Goal: Contribute content: Contribute content

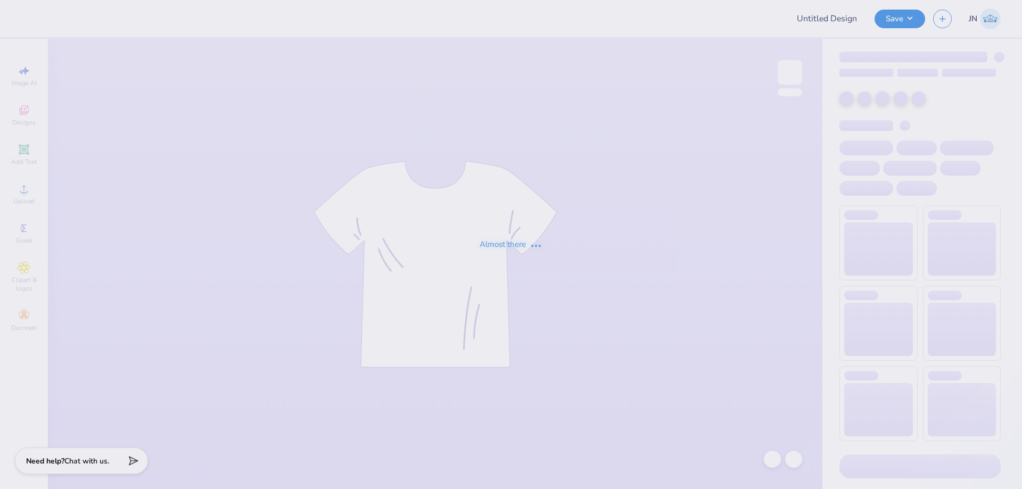
type input "Winter Bid-day Hoodies!"
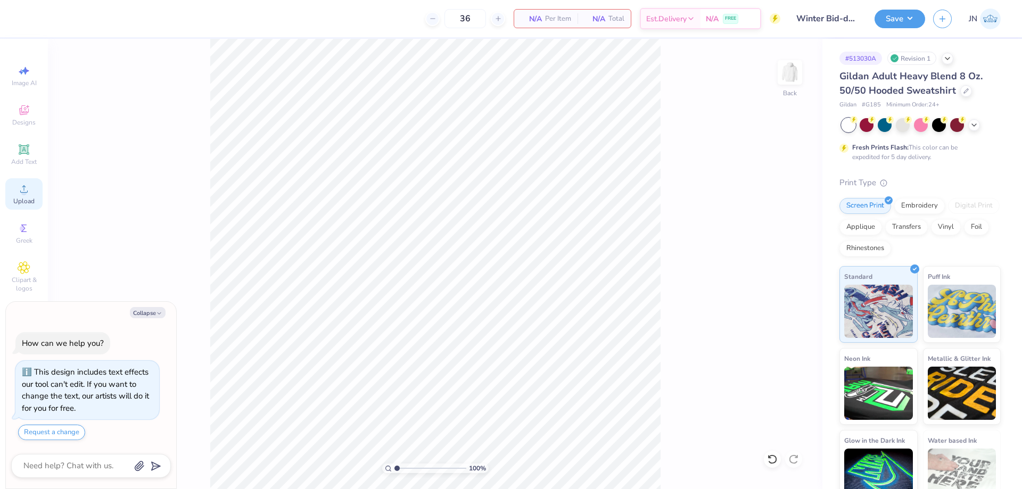
click at [22, 190] on circle at bounding box center [24, 192] width 6 height 6
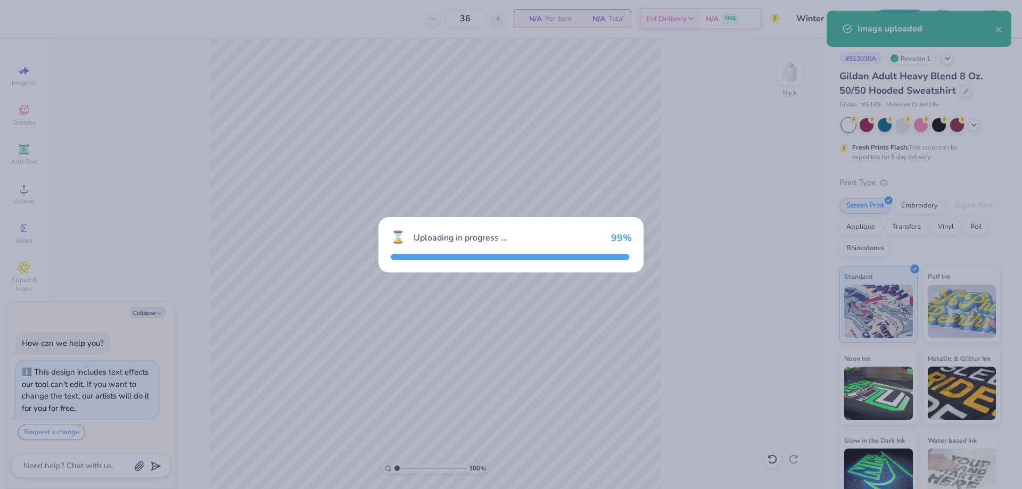
type textarea "x"
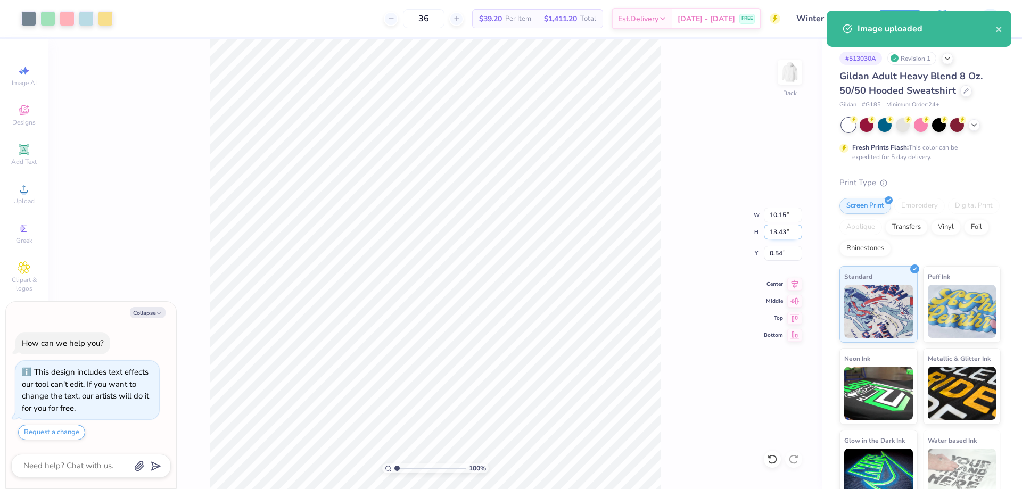
click at [781, 231] on input "13.43" at bounding box center [783, 232] width 38 height 15
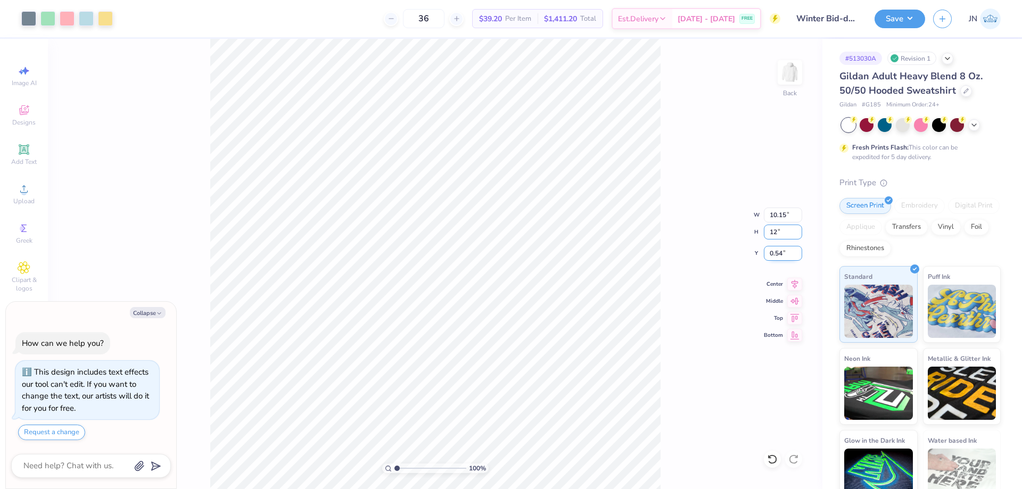
type input "12"
click at [781, 256] on input "0.54" at bounding box center [783, 253] width 38 height 15
type textarea "x"
type input "9.07"
type input "12.00"
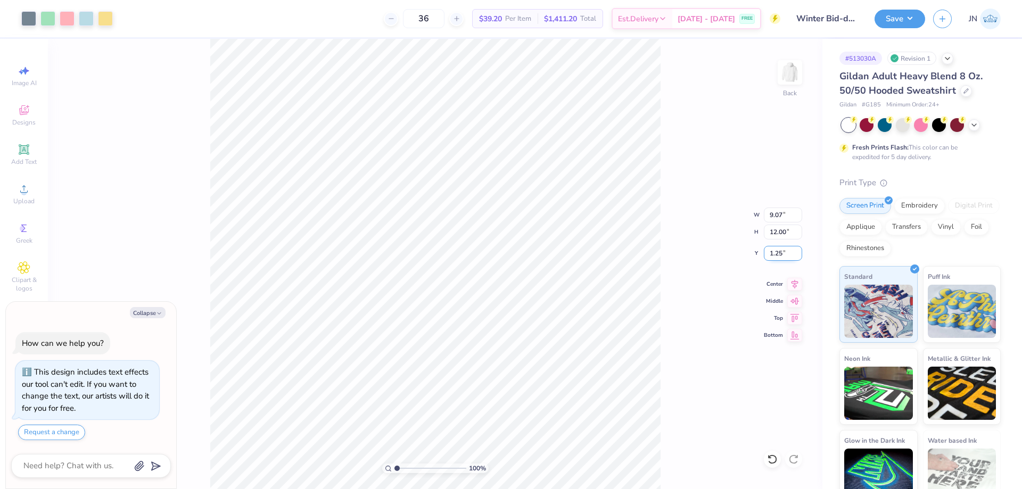
click at [781, 256] on input "1.25" at bounding box center [783, 253] width 38 height 15
click at [783, 252] on input "1.25" at bounding box center [783, 253] width 38 height 15
click at [783, 252] on input "1.251" at bounding box center [783, 253] width 38 height 15
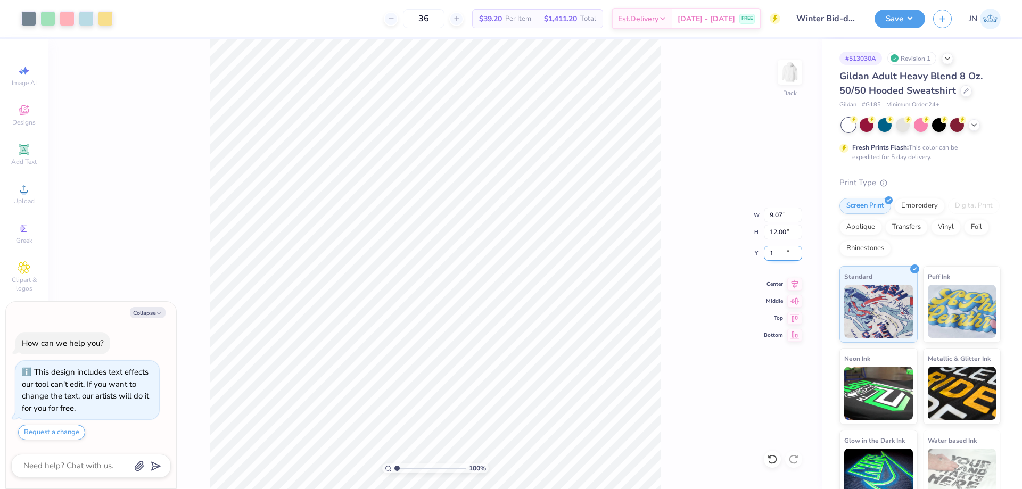
type input "1"
type textarea "x"
type input "1.00"
click at [793, 278] on icon at bounding box center [794, 282] width 15 height 13
type textarea "x"
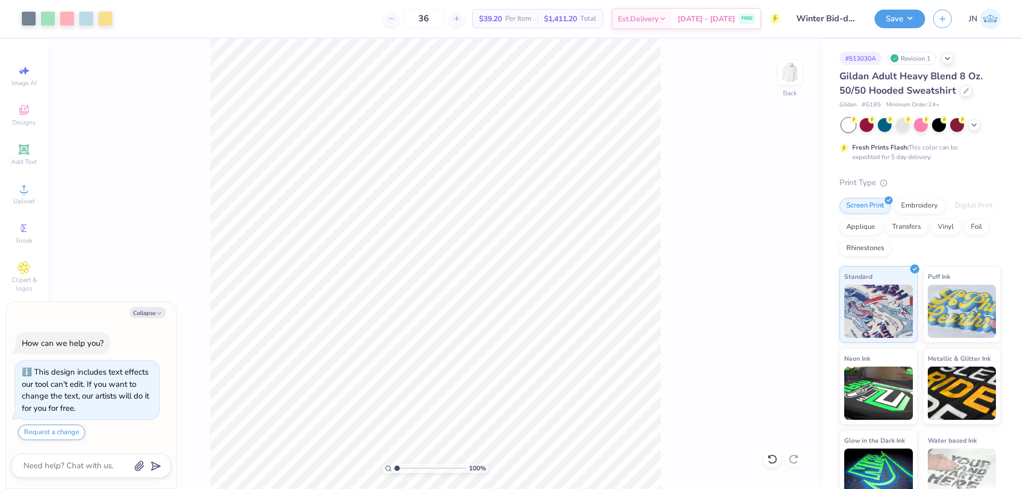
click at [396, 471] on input "range" at bounding box center [430, 468] width 72 height 10
click at [409, 467] on input "range" at bounding box center [430, 468] width 72 height 10
drag, startPoint x: 409, startPoint y: 467, endPoint x: 397, endPoint y: 468, distance: 12.2
type input "1.04"
click at [397, 468] on input "range" at bounding box center [430, 468] width 72 height 10
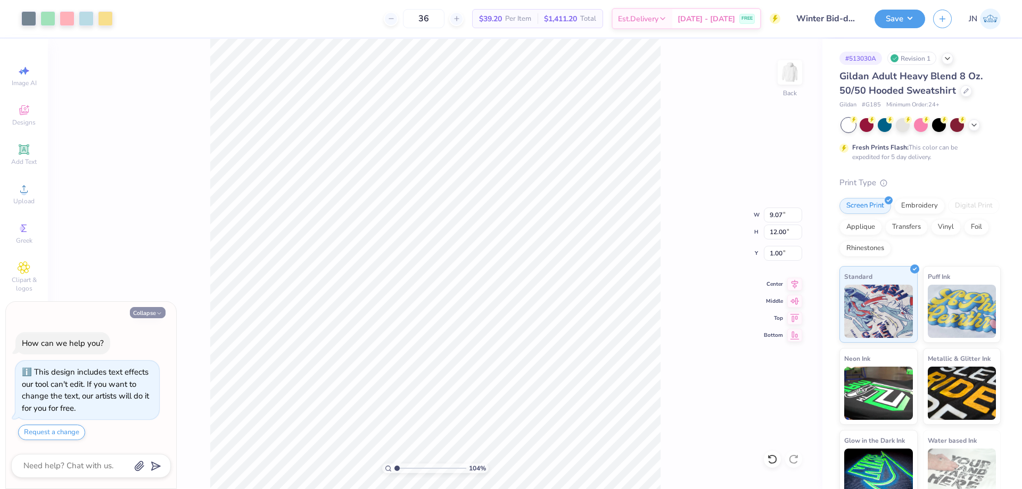
click at [144, 309] on button "Collapse" at bounding box center [148, 312] width 36 height 11
type textarea "x"
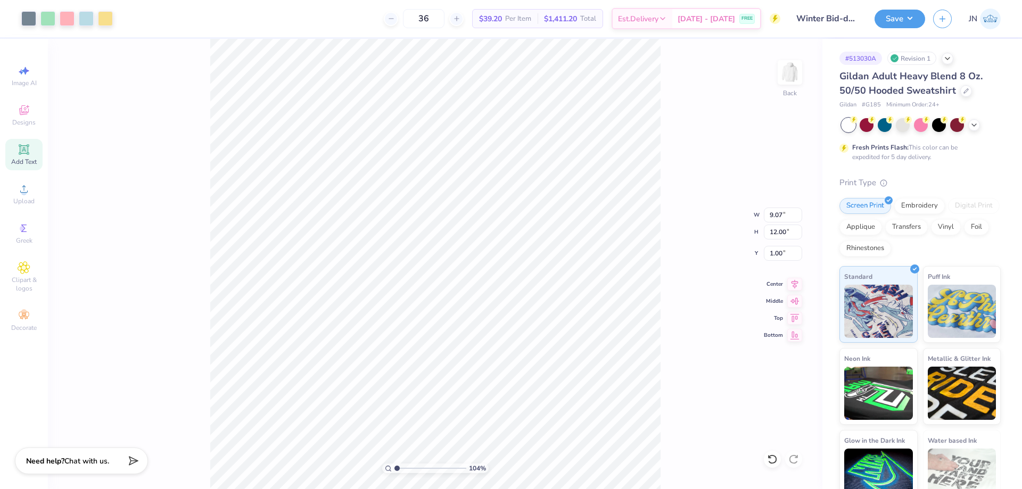
click at [23, 155] on icon at bounding box center [24, 149] width 13 height 13
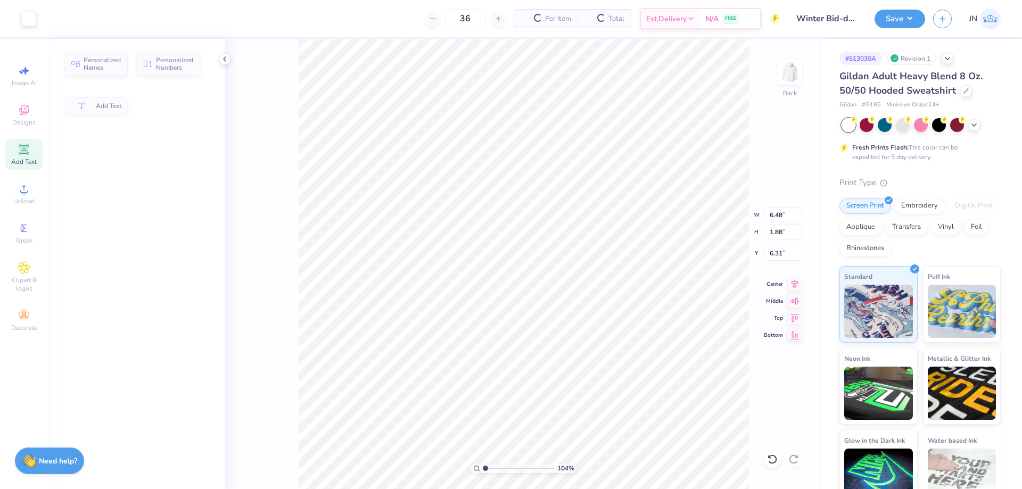
type input "6.48"
type input "1.88"
type input "6.31"
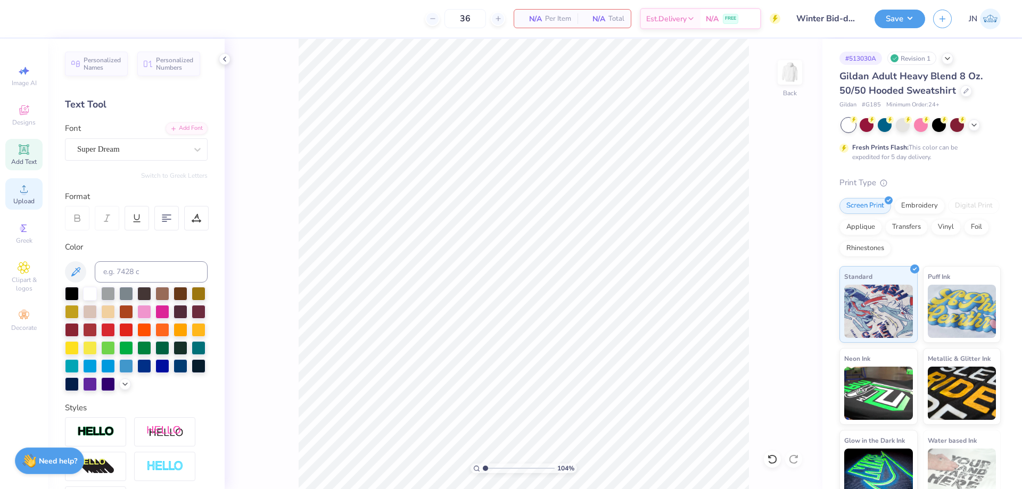
click at [9, 192] on div "Upload" at bounding box center [23, 193] width 37 height 31
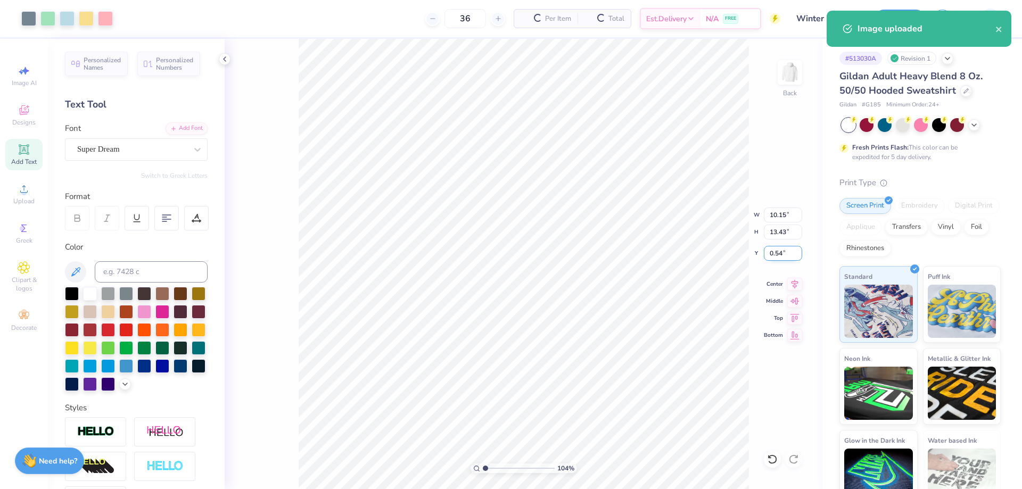
click at [779, 255] on input "0.54" at bounding box center [783, 253] width 38 height 15
click at [784, 238] on input "13.43" at bounding box center [783, 232] width 38 height 15
click at [785, 234] on input "13.43" at bounding box center [783, 232] width 38 height 15
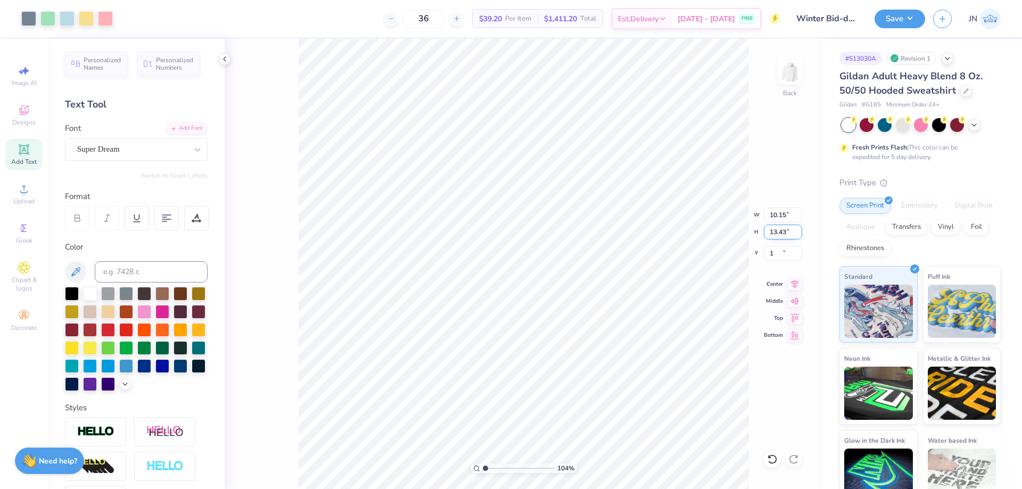
type input "0.57"
click at [778, 230] on input "13.43" at bounding box center [783, 232] width 38 height 15
type input "12"
type input "9.07"
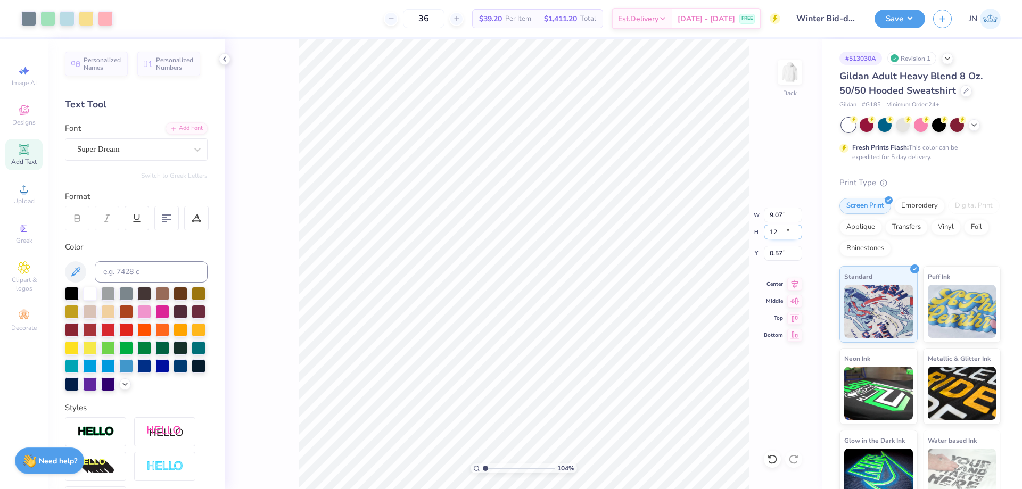
type input "12.00"
type input "1.28"
click at [778, 230] on input "12.00" at bounding box center [783, 232] width 38 height 15
type input "11"
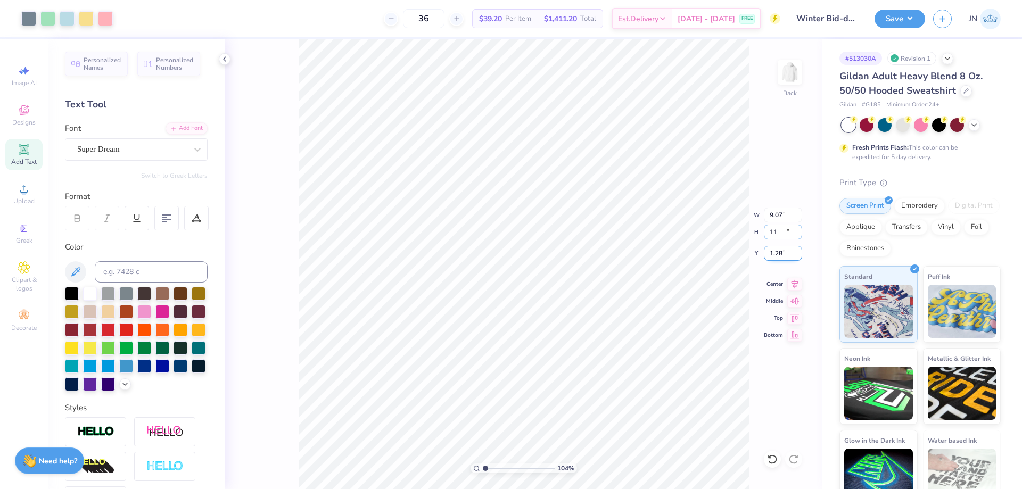
type input "8.31"
type input "11.00"
click at [774, 256] on input "1.79" at bounding box center [783, 253] width 38 height 15
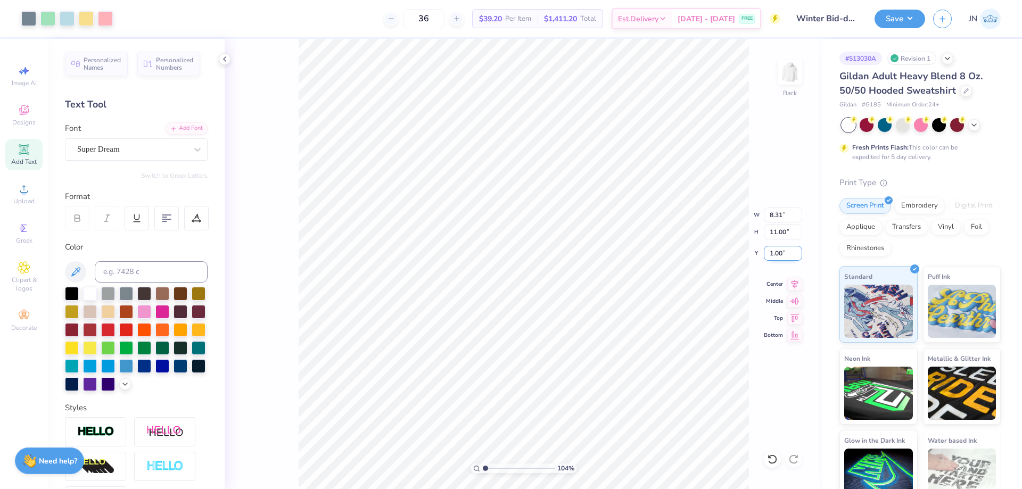
click at [776, 255] on input "1.00" at bounding box center [783, 253] width 38 height 15
type input "1.50"
click at [775, 231] on input "11.00" at bounding box center [783, 232] width 38 height 15
type input "10.00"
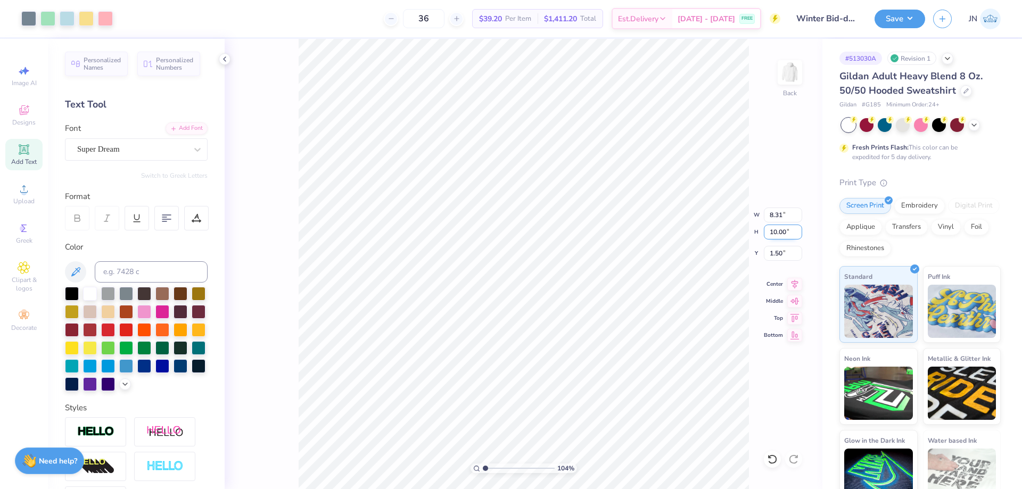
type input "7.56"
type input "2.00"
click at [775, 231] on input "10.00" at bounding box center [783, 232] width 38 height 15
type input "12"
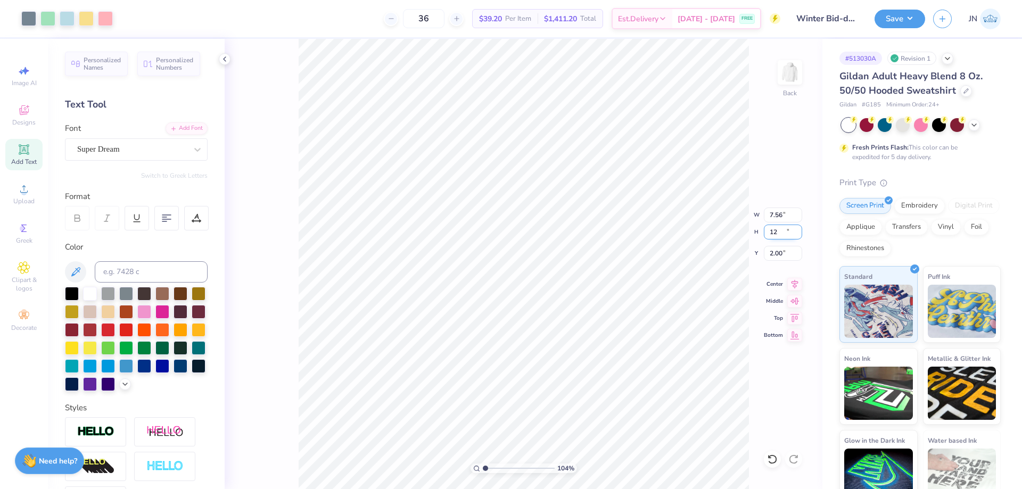
type input "9.07"
type input "12.00"
type input "1.00"
click at [776, 253] on input "1.00" at bounding box center [783, 253] width 38 height 15
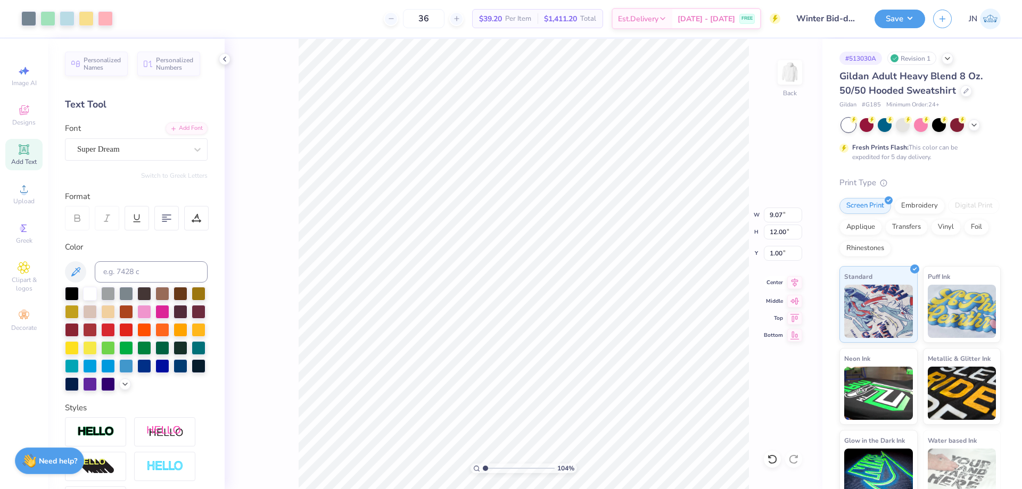
click at [797, 284] on icon at bounding box center [794, 282] width 15 height 13
type input "1.04"
click at [781, 255] on input "1.04" at bounding box center [783, 253] width 38 height 15
type input "1.00"
click at [501, 469] on input "range" at bounding box center [519, 468] width 72 height 10
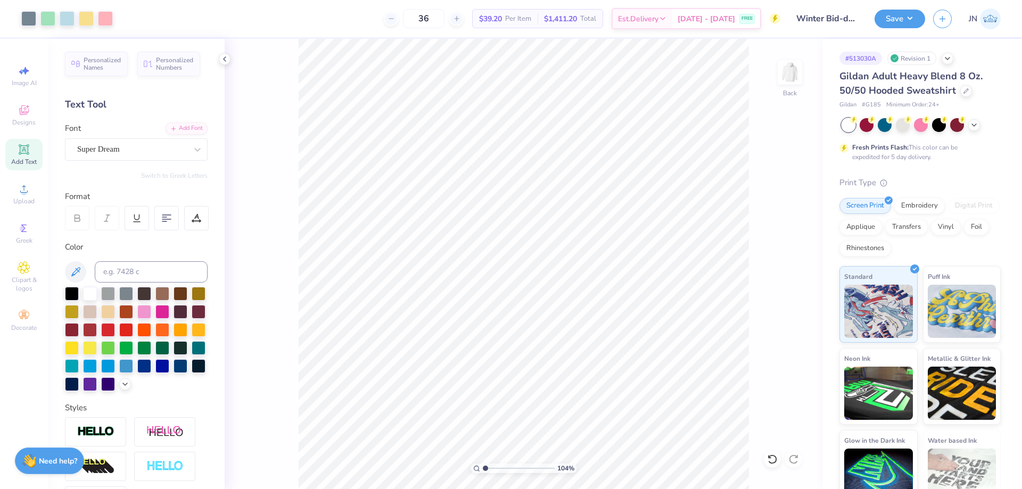
drag, startPoint x: 501, startPoint y: 469, endPoint x: 485, endPoint y: 473, distance: 16.4
type input "1.04"
click at [485, 473] on input "range" at bounding box center [519, 468] width 72 height 10
click at [29, 189] on icon at bounding box center [24, 189] width 13 height 13
click at [23, 150] on icon at bounding box center [24, 149] width 13 height 13
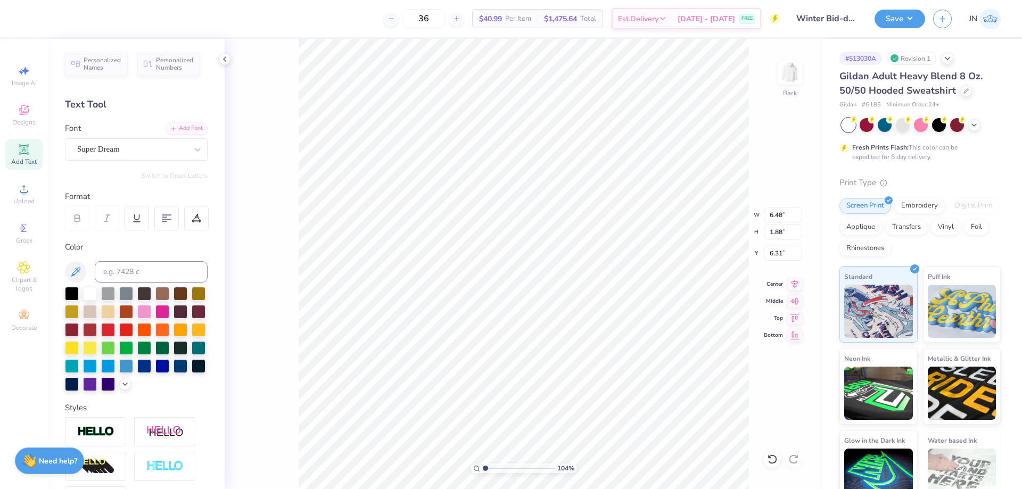
scroll to position [9, 2]
type textarea "BID DAY"
click at [121, 387] on icon at bounding box center [125, 383] width 9 height 9
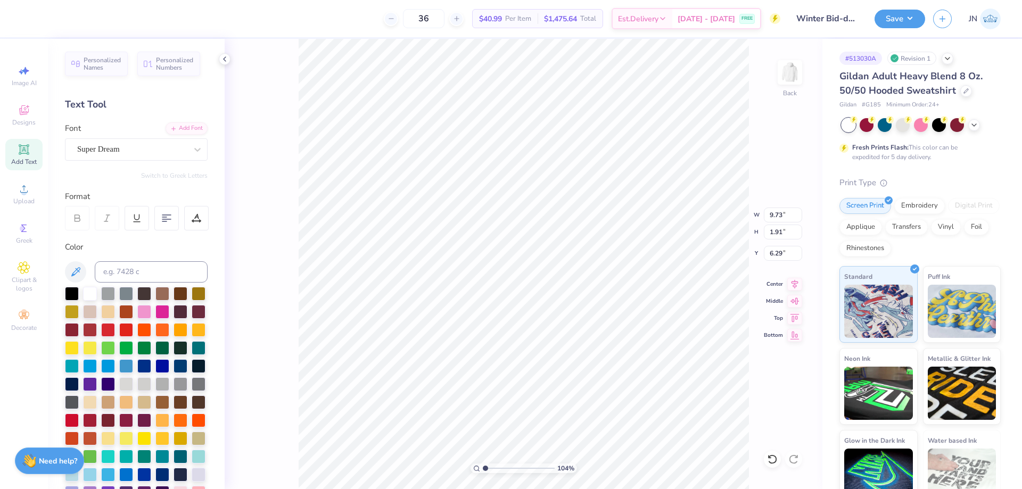
type input "9.73"
type input "1.91"
type input "6.29"
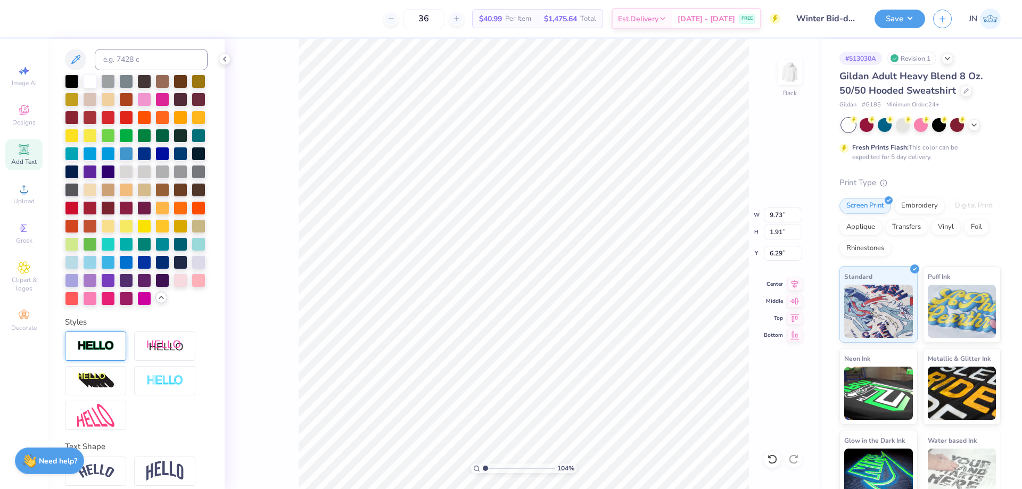
scroll to position [213, 0]
click at [192, 286] on div at bounding box center [199, 279] width 14 height 14
type input "2.6"
click at [496, 469] on input "range" at bounding box center [519, 468] width 72 height 10
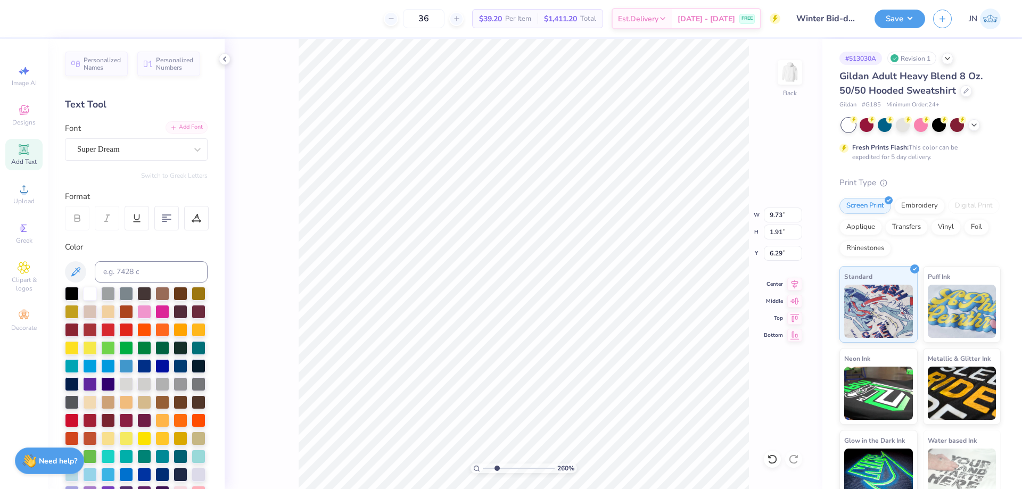
click at [184, 125] on div "Add Font" at bounding box center [186, 127] width 42 height 12
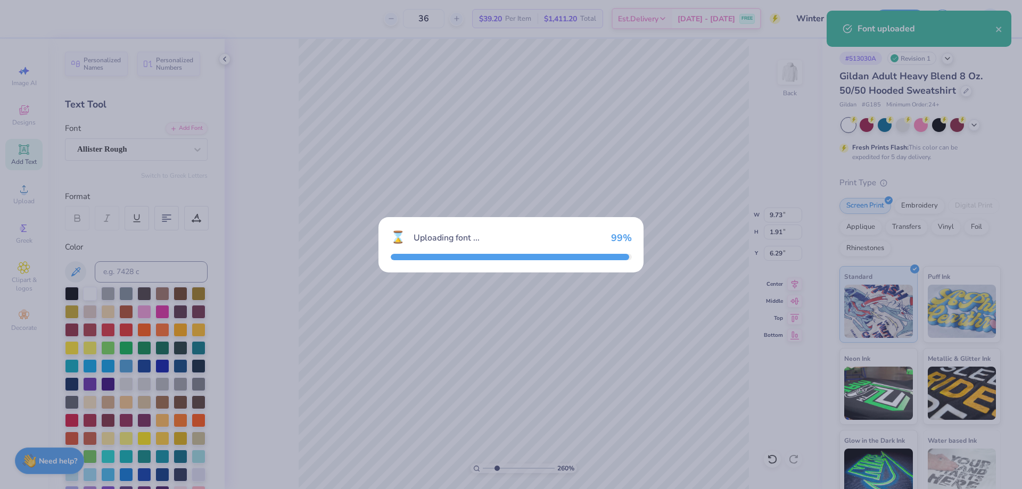
type input "10.60"
type input "1.76"
type input "6.37"
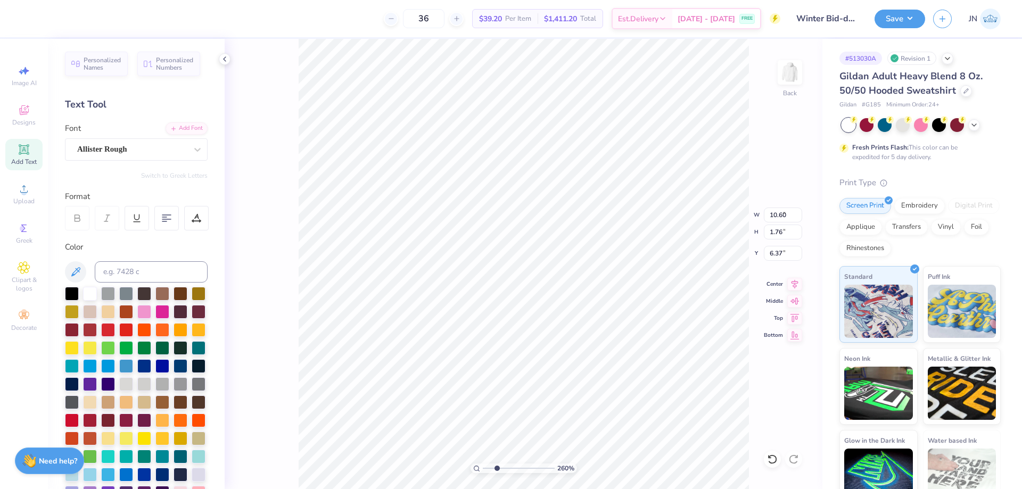
type input "1.75"
type input "0.29"
click at [794, 285] on icon at bounding box center [794, 282] width 15 height 13
type input "7.41"
type input "2.85"
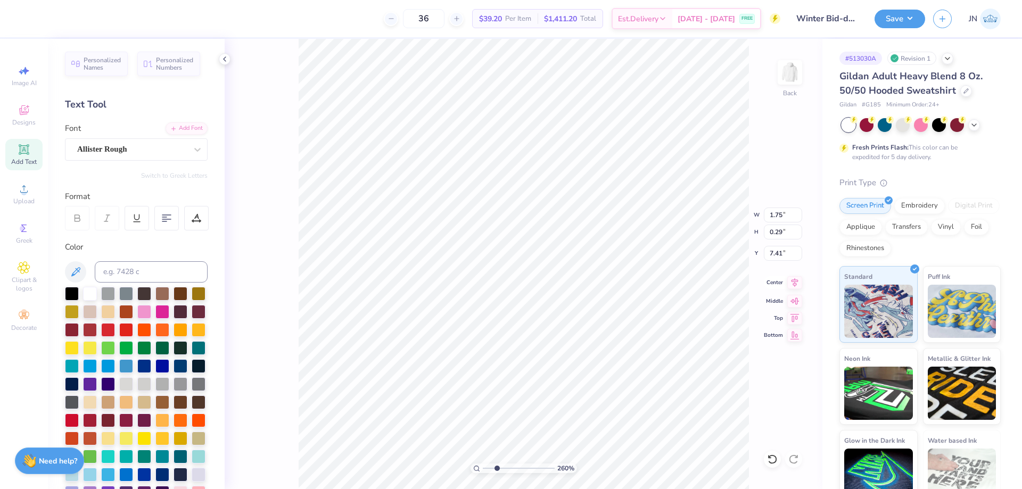
type input "0.47"
click at [576, 289] on li "Duplicate" at bounding box center [602, 289] width 84 height 21
type input "8.36"
type textarea "B"
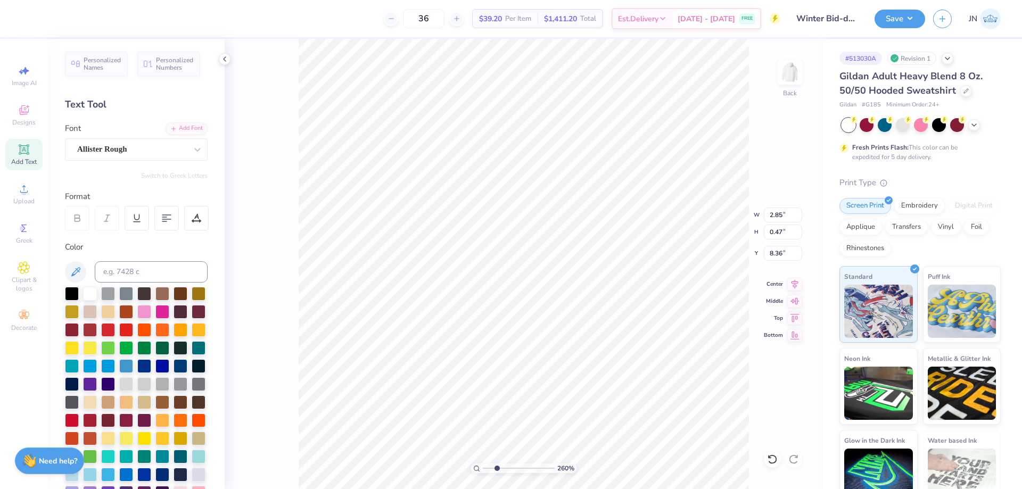
type textarea "2025"
type input "1.42"
type input "0.50"
type input "8.34"
click at [796, 285] on icon at bounding box center [794, 282] width 15 height 13
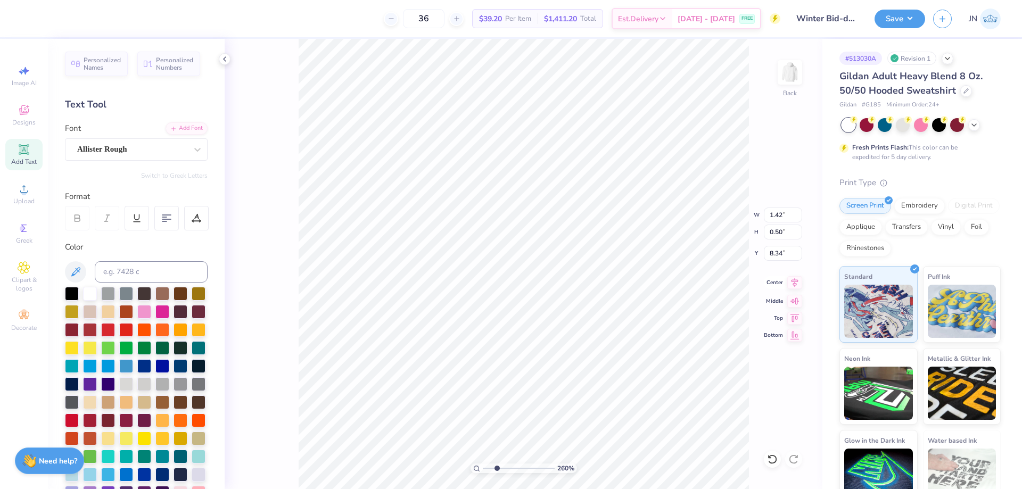
type input "0.83"
type input "0.29"
type input "8.14"
type input "1.27"
type input "0.45"
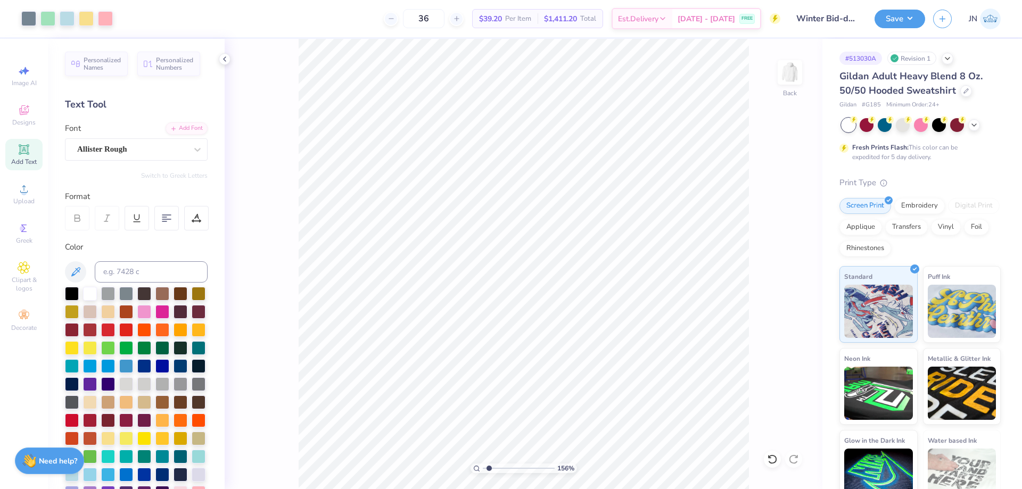
drag, startPoint x: 495, startPoint y: 468, endPoint x: 487, endPoint y: 469, distance: 8.6
type input "1.26"
click at [487, 469] on input "range" at bounding box center [519, 468] width 72 height 10
click at [888, 28] on div "Save JN" at bounding box center [947, 18] width 147 height 37
click at [890, 16] on button "Save" at bounding box center [899, 17] width 51 height 19
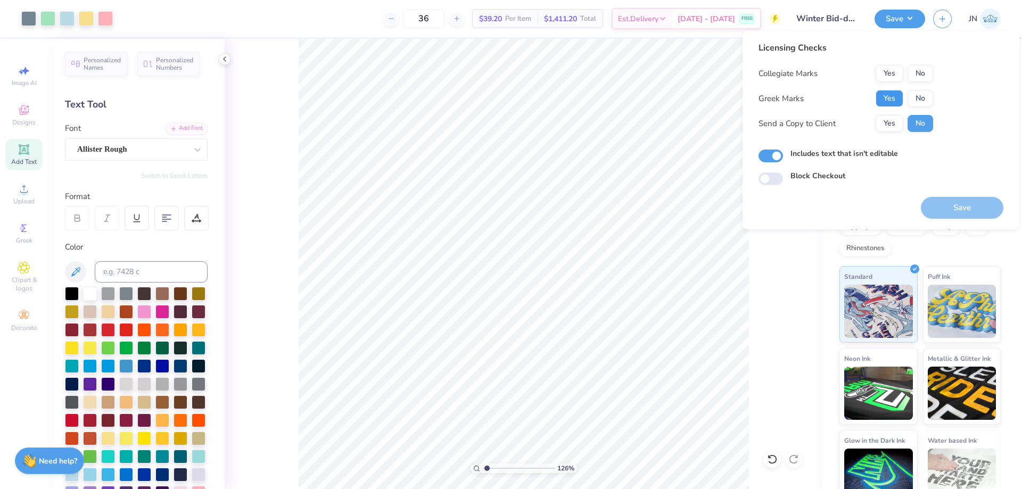
click at [888, 97] on button "Yes" at bounding box center [889, 98] width 28 height 17
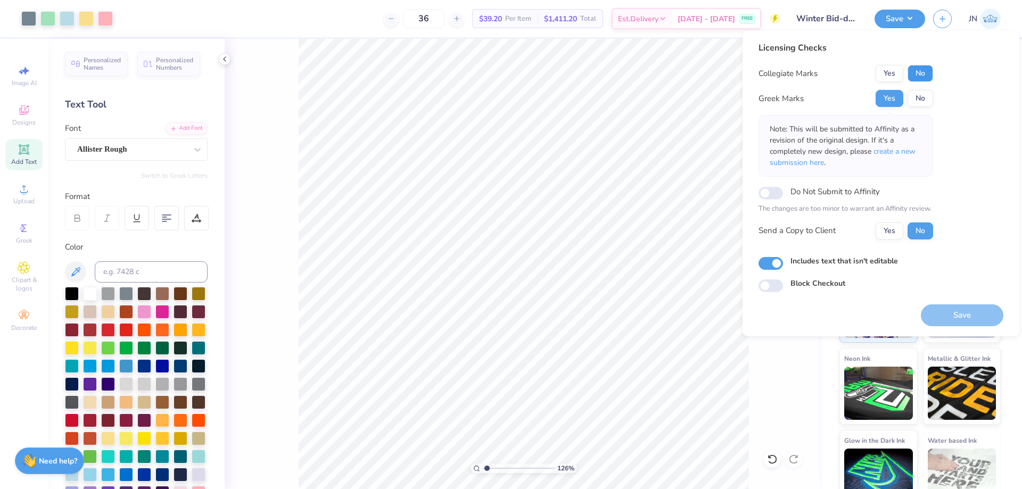
click at [925, 76] on button "No" at bounding box center [920, 73] width 26 height 17
click at [944, 308] on button "Save" at bounding box center [962, 315] width 82 height 22
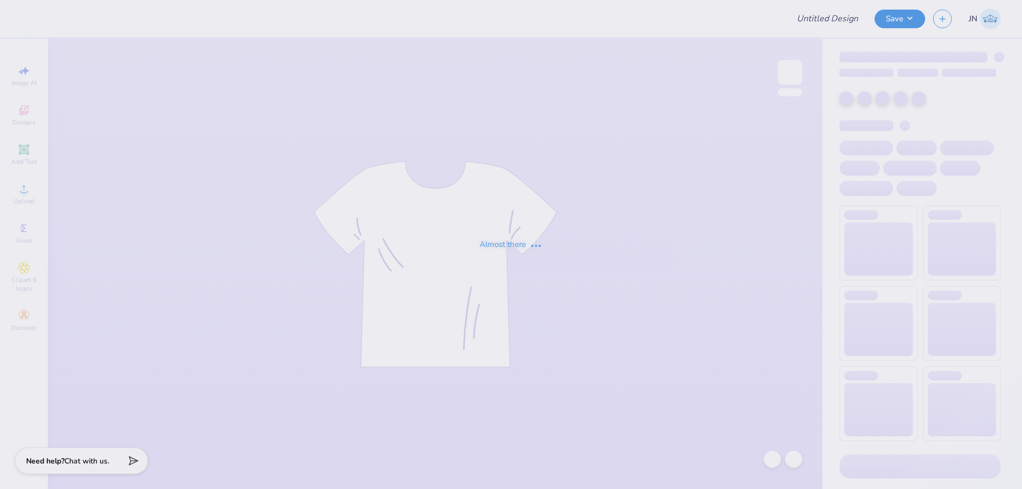
type input "FPS239327"
type input "FPS239332"
type input "FPS239335"
type input "FPS239342"
type input "FPS239343"
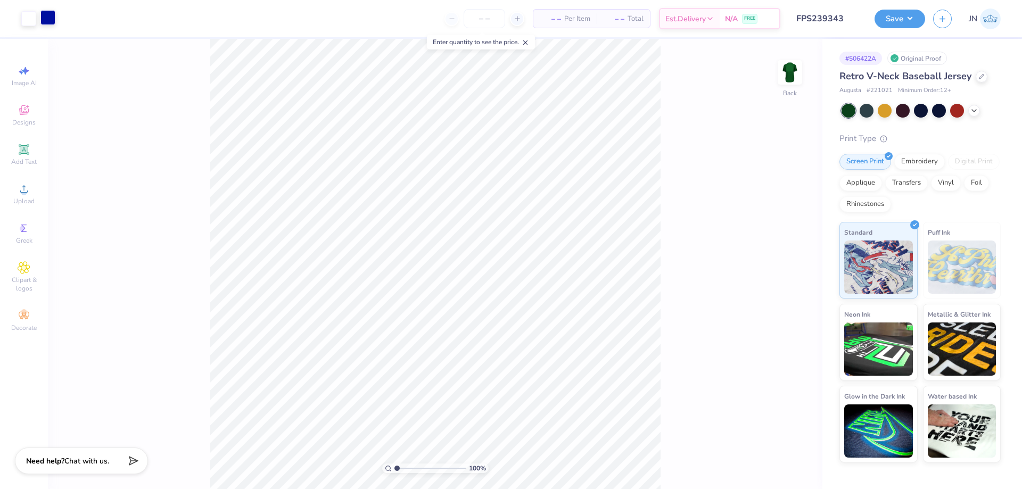
click at [52, 21] on div at bounding box center [47, 17] width 15 height 15
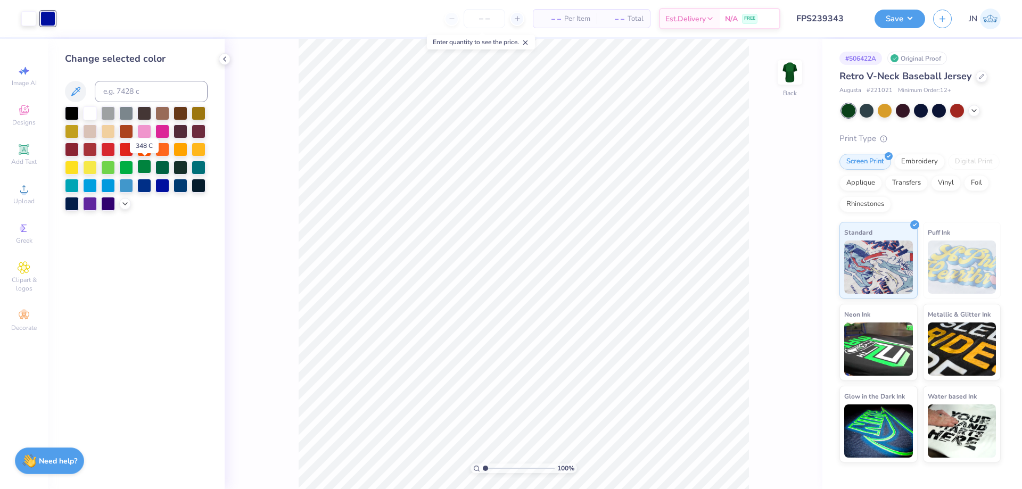
click at [149, 168] on div at bounding box center [144, 167] width 14 height 14
click at [160, 165] on div at bounding box center [162, 167] width 14 height 14
click at [896, 13] on button "Save" at bounding box center [899, 17] width 51 height 19
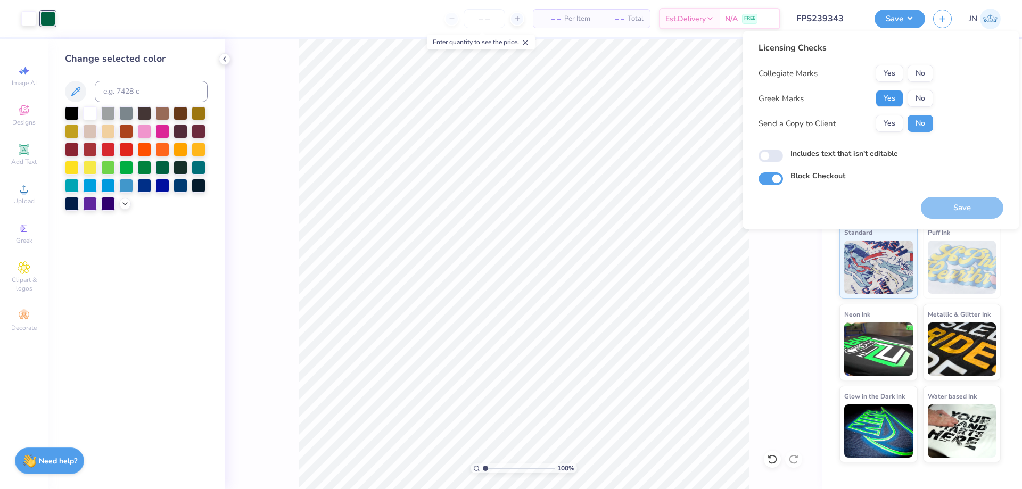
click at [893, 96] on button "Yes" at bounding box center [889, 98] width 28 height 17
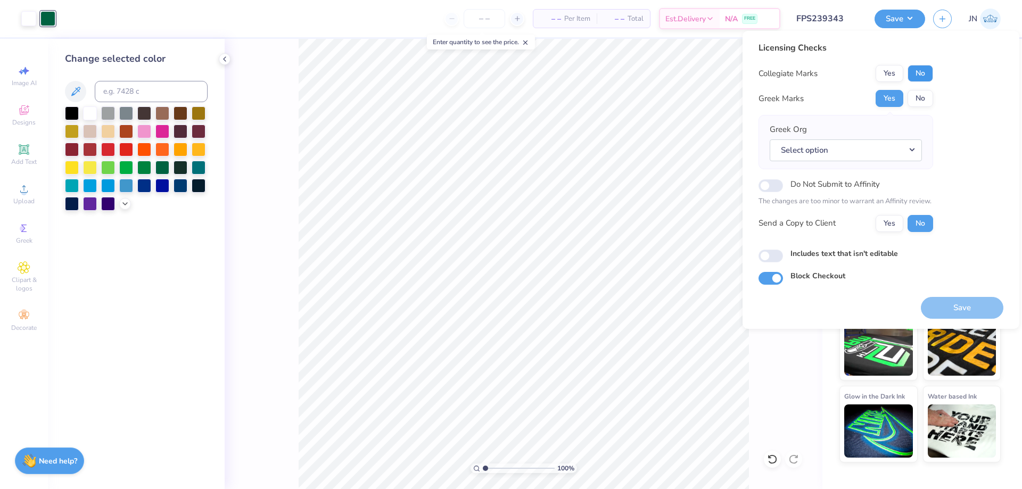
click at [914, 72] on button "No" at bounding box center [920, 73] width 26 height 17
click at [830, 161] on button "Select option" at bounding box center [845, 150] width 152 height 22
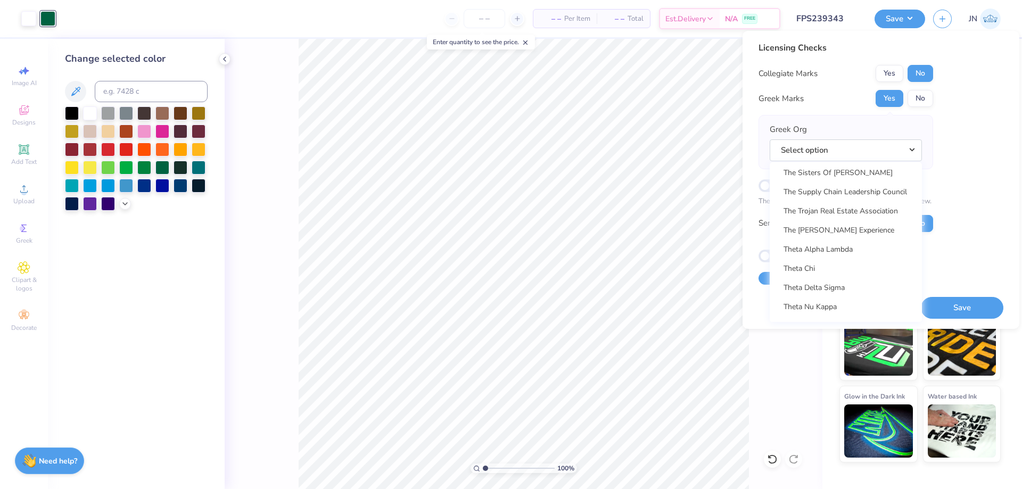
scroll to position [7875, 0]
click at [960, 269] on div "Licensing Checks Collegiate Marks Yes No Greek Marks Yes No Greek Org Select op…" at bounding box center [880, 163] width 245 height 243
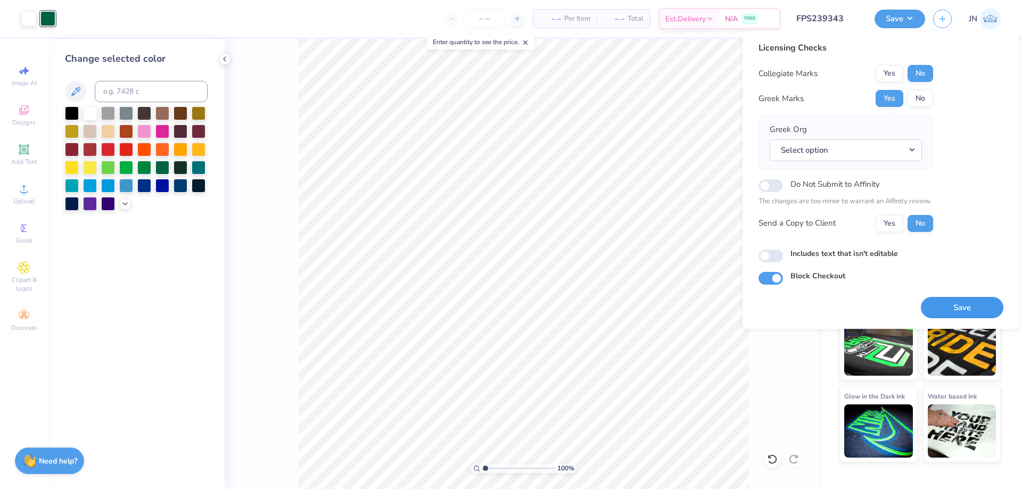
click at [965, 310] on button "Save" at bounding box center [962, 308] width 82 height 22
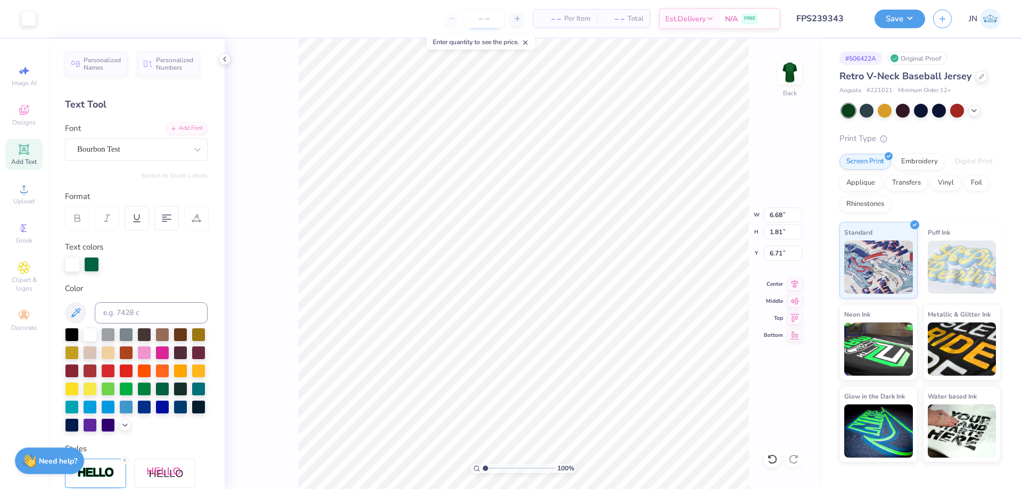
type input "6.68"
type input "1.81"
type input "6.71"
click at [830, 16] on input "FPS239343" at bounding box center [814, 18] width 104 height 21
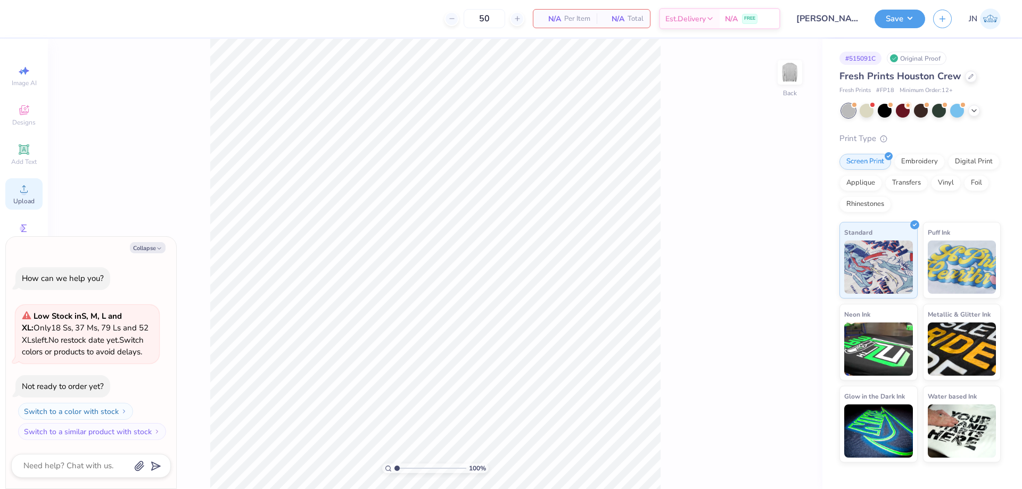
click at [38, 192] on div "Upload" at bounding box center [23, 193] width 37 height 31
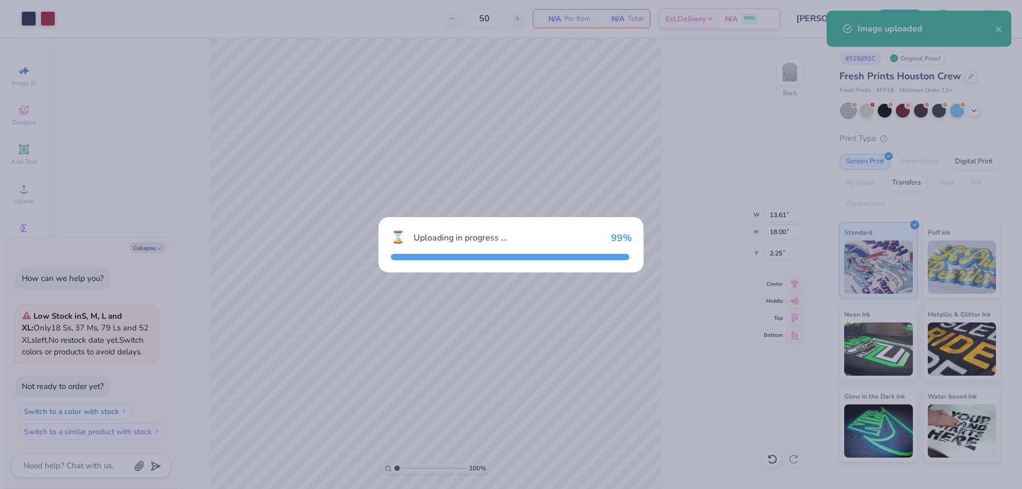
type textarea "x"
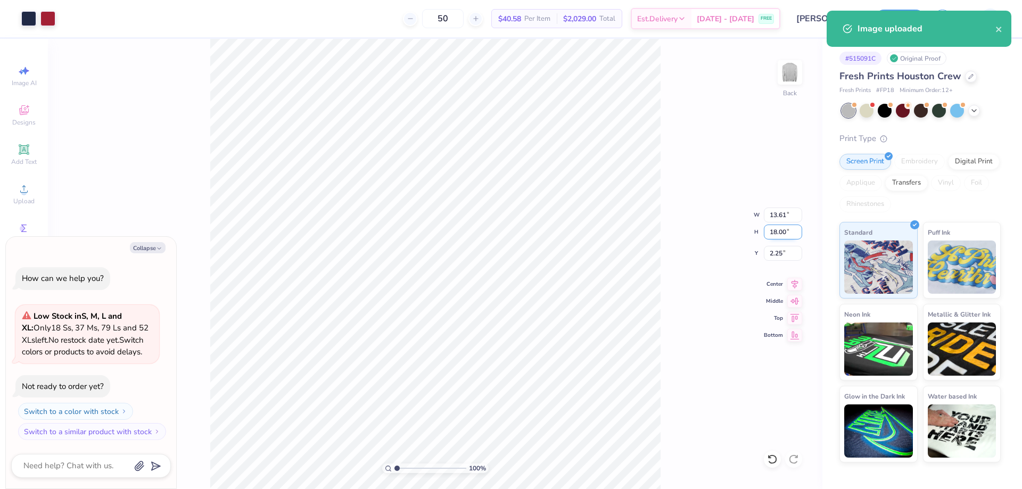
click at [776, 231] on input "18.00" at bounding box center [783, 232] width 38 height 15
type input "12"
type textarea "x"
type input "9.07"
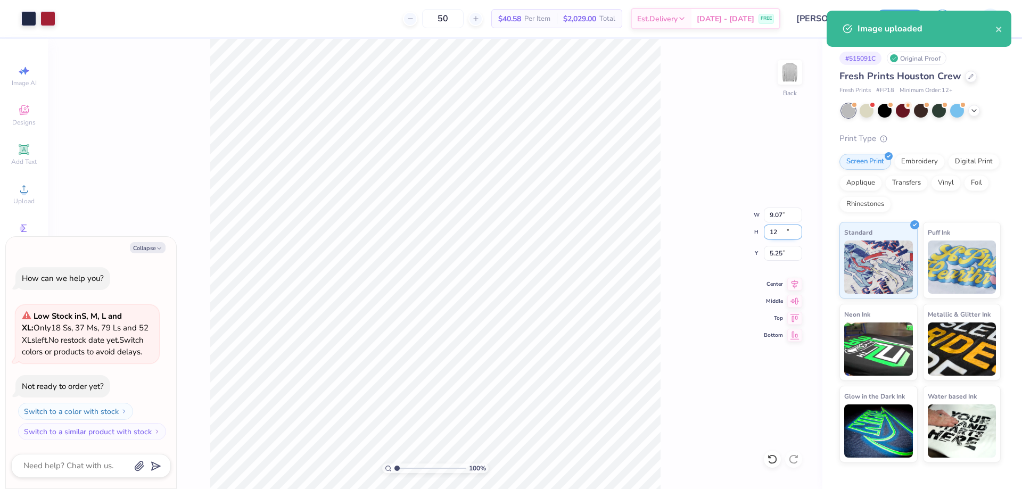
type input "12.00"
click at [778, 256] on input "5.25" at bounding box center [783, 253] width 38 height 15
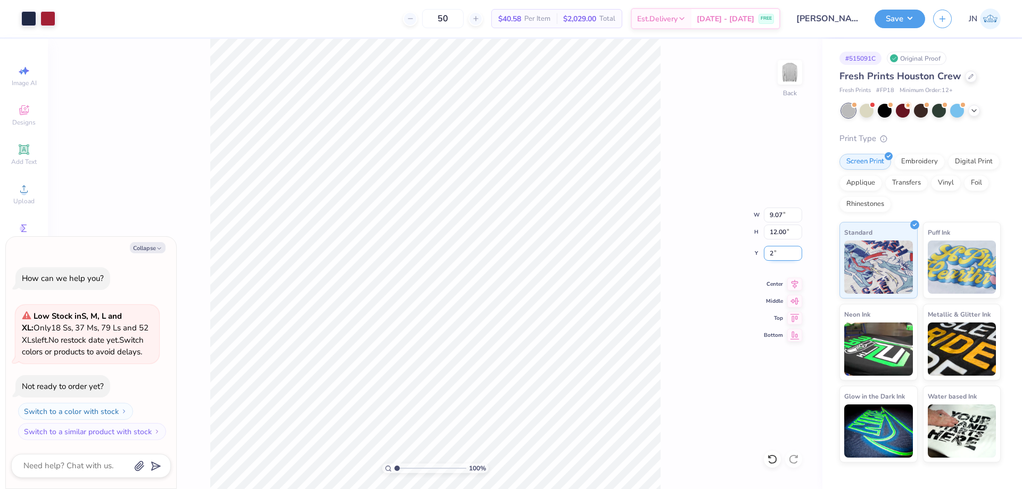
type input "2"
type textarea "x"
click at [772, 256] on input "2.00" at bounding box center [783, 253] width 38 height 15
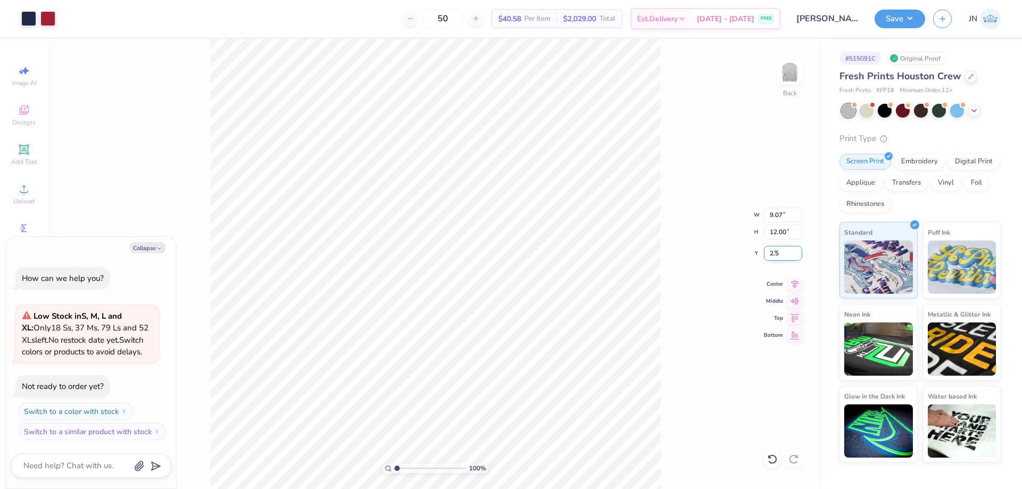
type input "2.5"
type textarea "x"
type input "2.50"
click at [665, 252] on div "100 % Back W 9.07 9.07 " H 12.00 12.00 " Y 2.50 2.50 " Center Middle Top Bottom" at bounding box center [435, 264] width 774 height 450
type textarea "x"
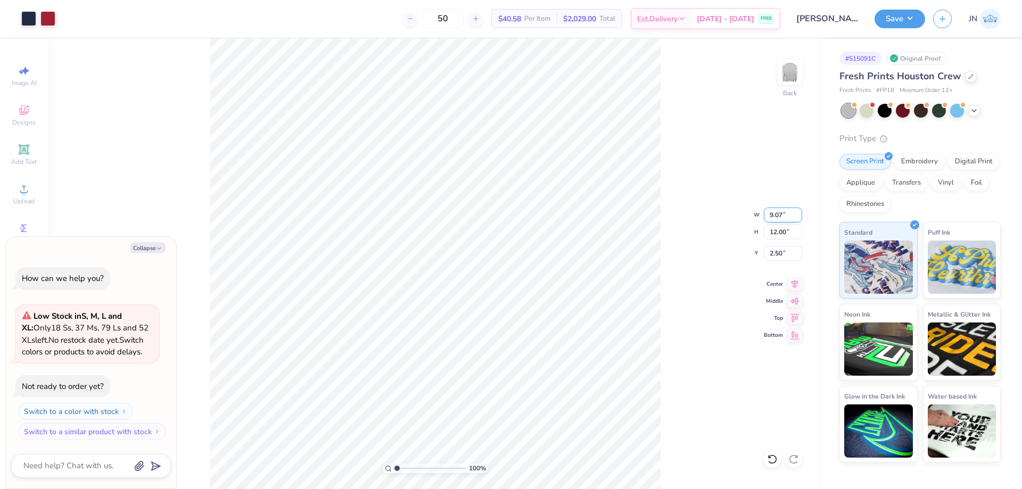
click at [772, 211] on input "9.07" at bounding box center [783, 215] width 38 height 15
type input "12"
type textarea "x"
type input "12.00"
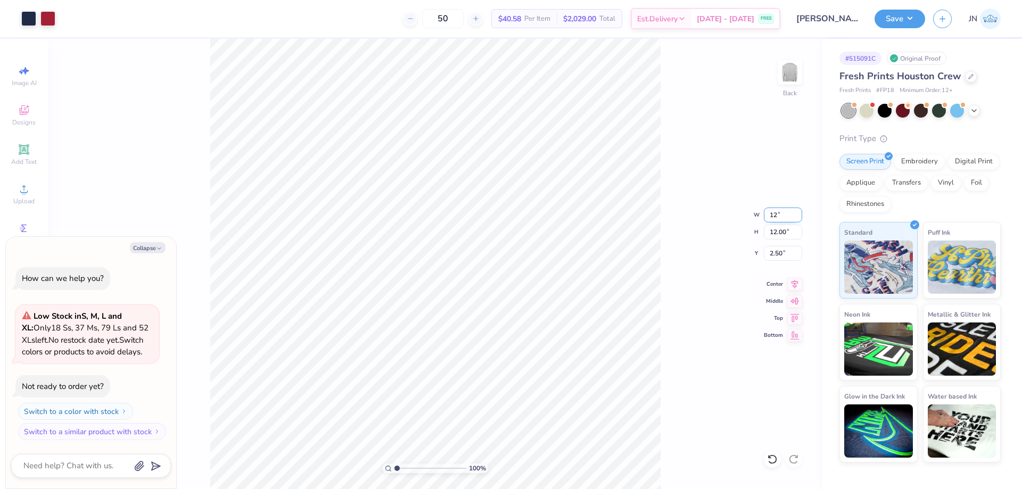
type input "15.87"
type input "0.56"
click at [775, 214] on input "12.00" at bounding box center [783, 215] width 38 height 15
type input "11"
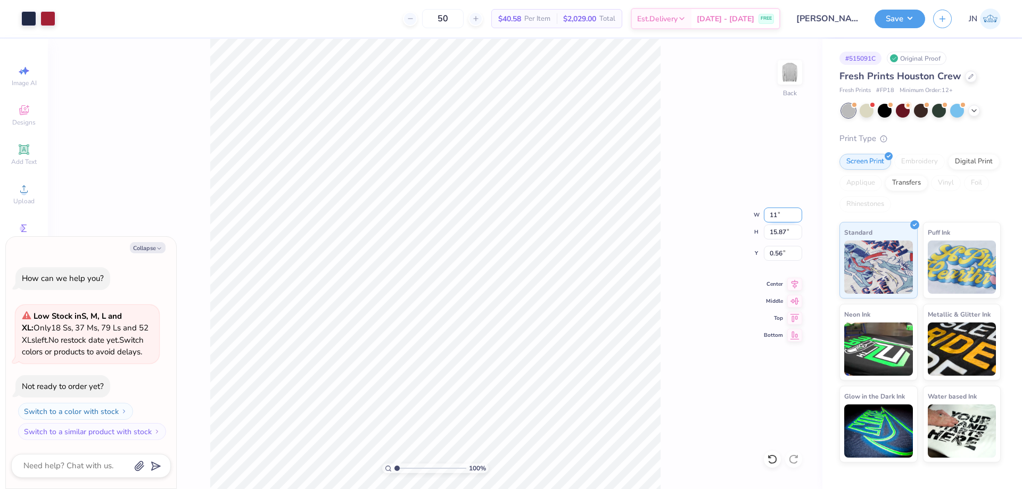
type textarea "x"
type input "11.00"
type input "14.55"
click at [778, 233] on input "14.55" at bounding box center [783, 232] width 38 height 15
click at [775, 252] on input "1.22" at bounding box center [783, 253] width 38 height 15
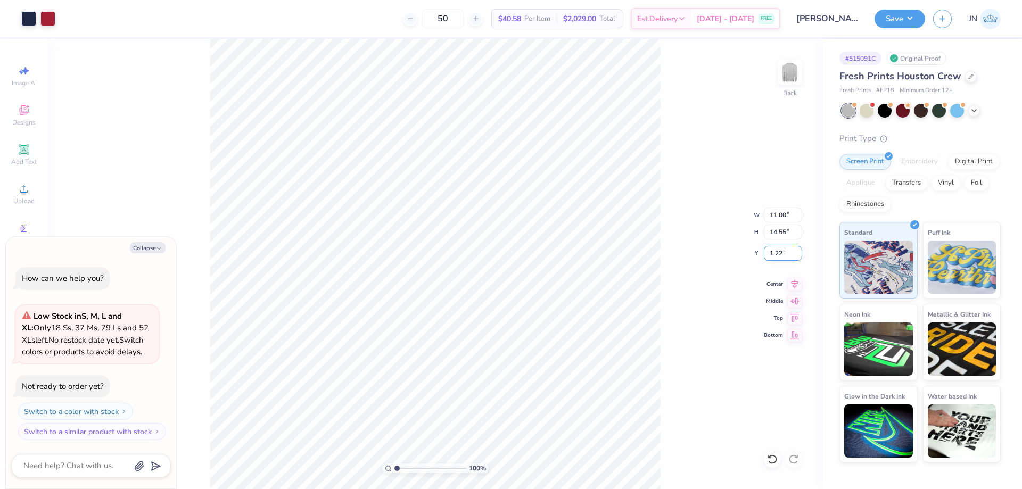
click at [775, 252] on input "1.22" at bounding box center [783, 253] width 38 height 15
type input "2"
type textarea "x"
type input "2.00"
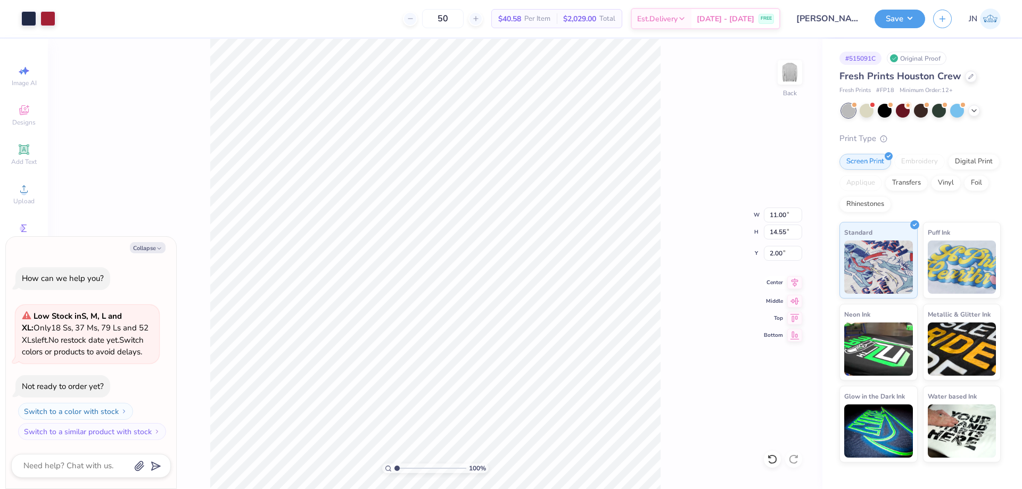
click at [794, 286] on icon at bounding box center [794, 282] width 7 height 9
click at [798, 281] on icon at bounding box center [794, 282] width 15 height 13
click at [775, 457] on icon at bounding box center [771, 459] width 9 height 10
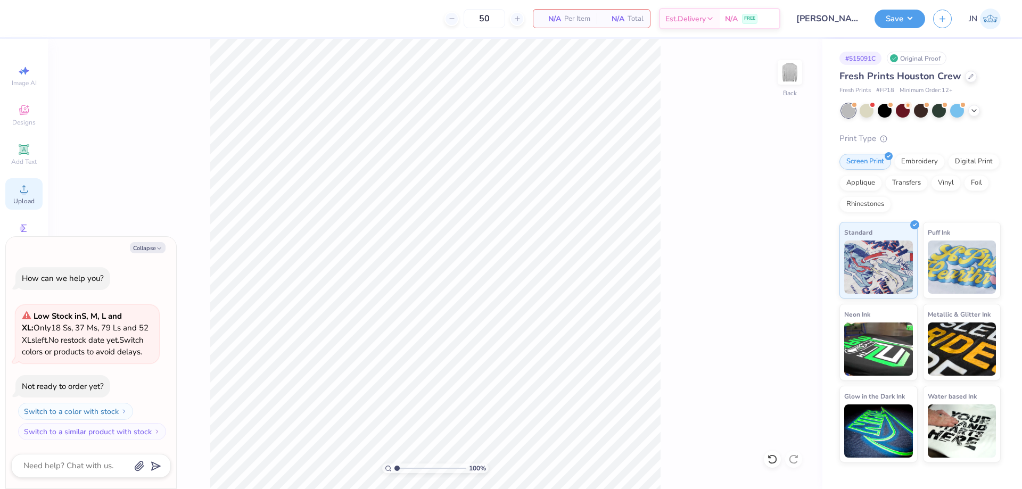
click at [24, 203] on span "Upload" at bounding box center [23, 201] width 21 height 9
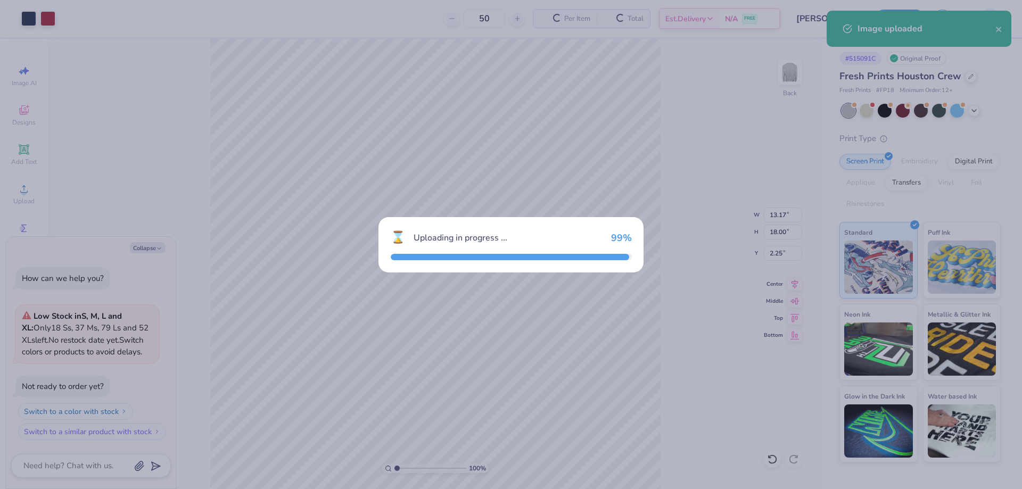
type textarea "x"
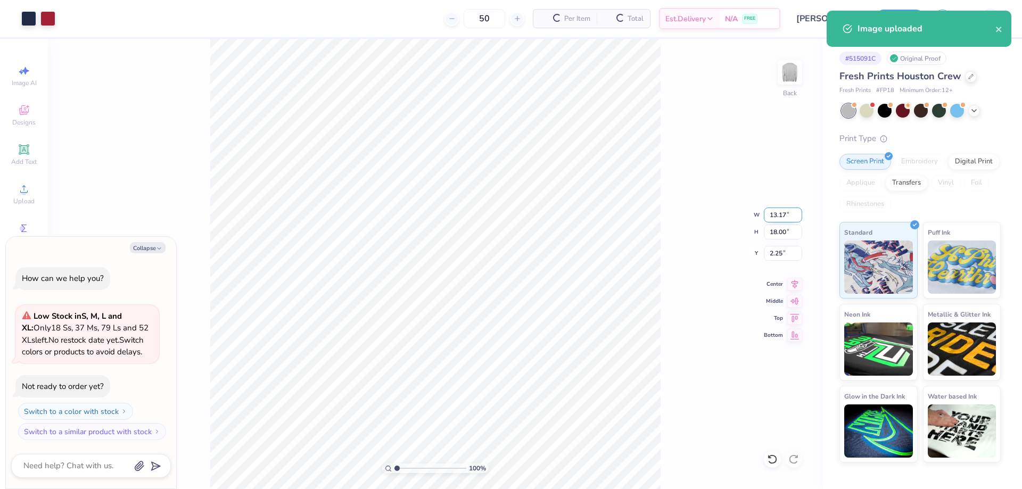
click at [779, 211] on input "13.17" at bounding box center [783, 215] width 38 height 15
click at [777, 214] on input "12" at bounding box center [783, 215] width 38 height 15
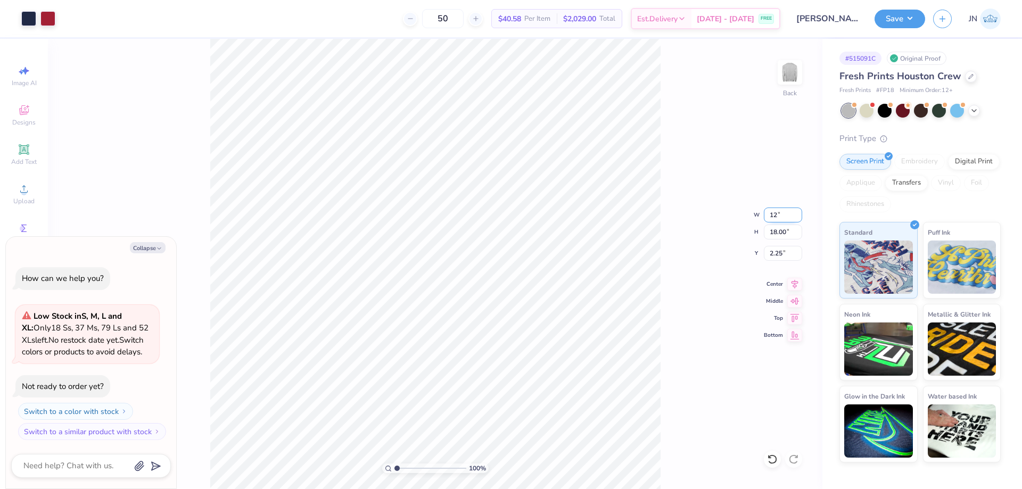
click at [777, 214] on input "12" at bounding box center [783, 215] width 38 height 15
type input "11"
click at [776, 255] on input "2.25" at bounding box center [783, 253] width 38 height 15
type textarea "x"
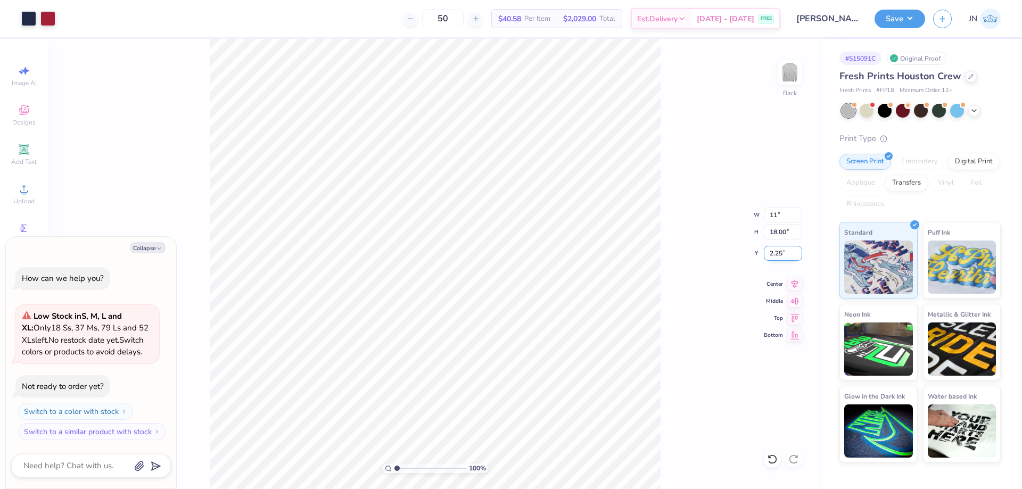
type input "11.00"
type input "15.04"
click at [776, 255] on input "3.73" at bounding box center [783, 253] width 38 height 15
type input "2"
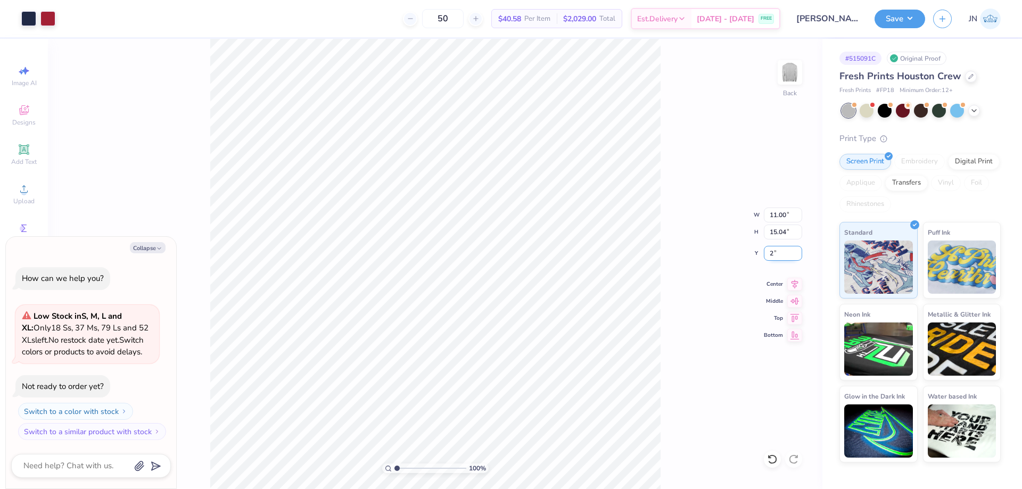
type textarea "x"
type input "2.00"
click at [776, 255] on input "2.00" at bounding box center [783, 253] width 38 height 15
click at [667, 188] on div "100 % Back W 11.00 11.00 " H 15.04 15.04 " Y 2.00 2.00 " Center Middle Top Bott…" at bounding box center [435, 264] width 774 height 450
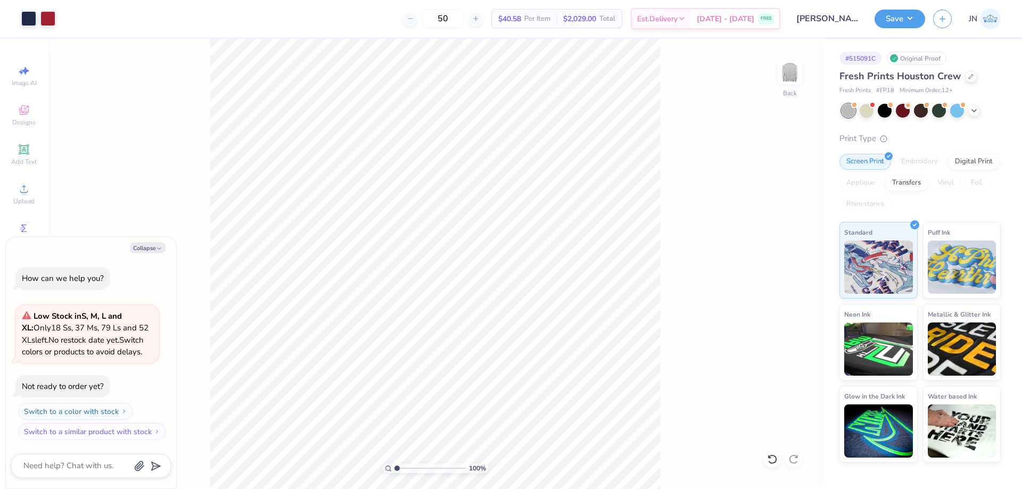
type textarea "x"
click at [777, 252] on input "2.00" at bounding box center [783, 253] width 38 height 15
type input "2.5"
type textarea "x"
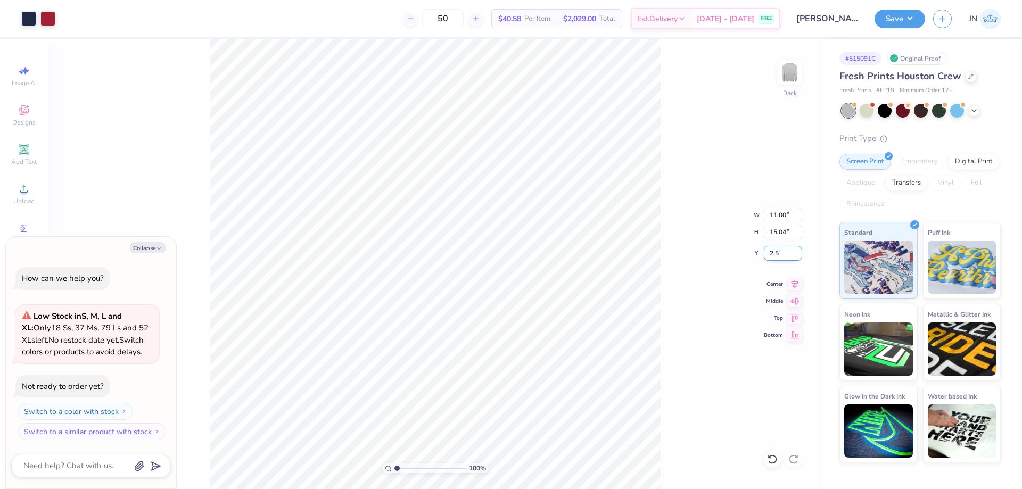
type input "2.50"
click at [902, 27] on button "Save" at bounding box center [899, 17] width 51 height 19
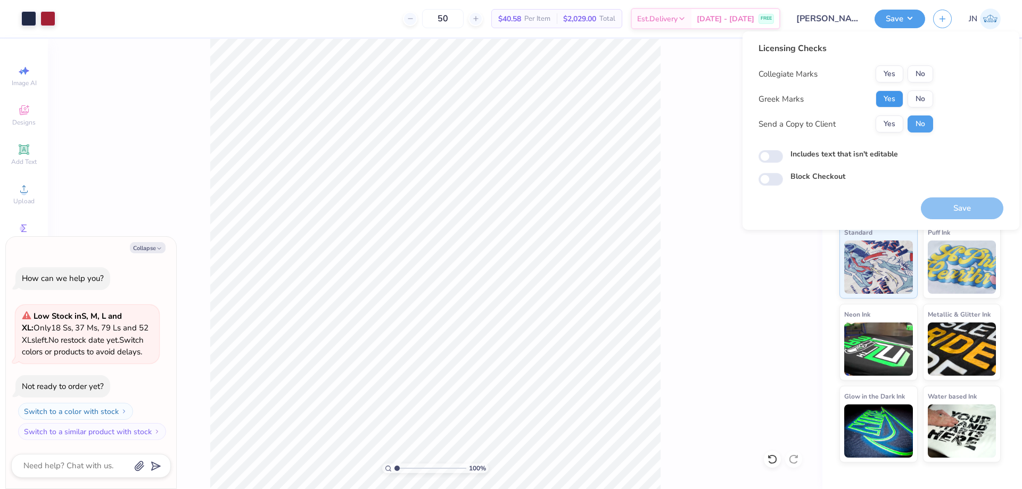
click at [889, 97] on button "Yes" at bounding box center [889, 98] width 28 height 17
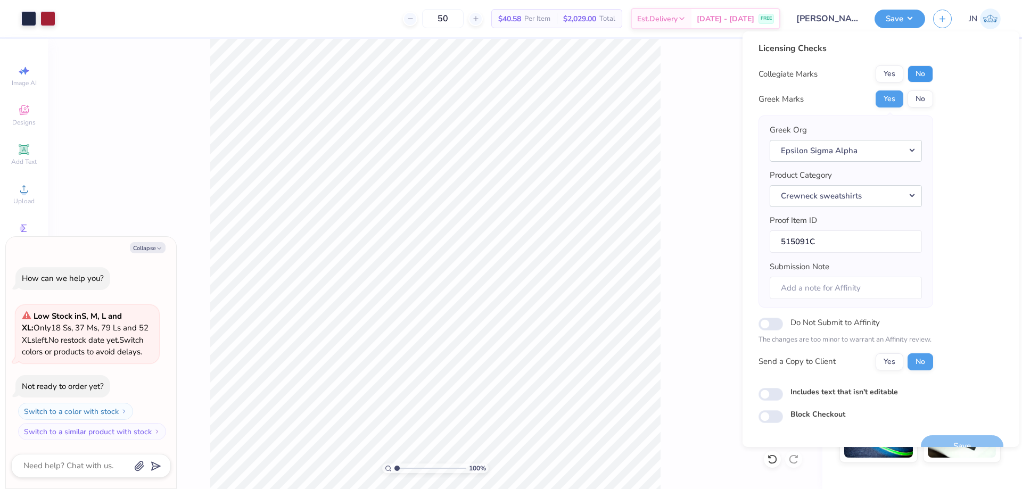
click at [924, 69] on button "No" at bounding box center [920, 73] width 26 height 17
click at [921, 436] on button "Save" at bounding box center [962, 446] width 82 height 22
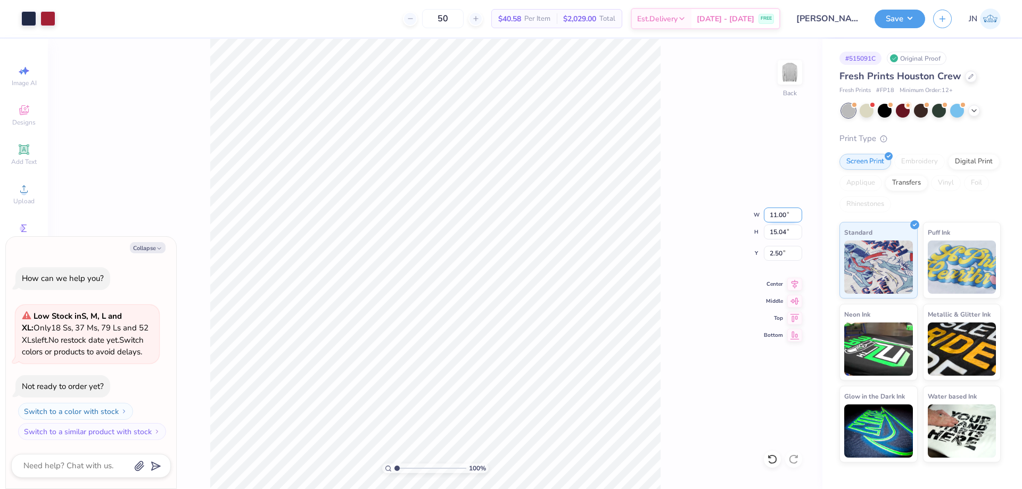
click at [774, 215] on input "11.00" at bounding box center [783, 215] width 38 height 15
click at [888, 23] on button "Save" at bounding box center [899, 17] width 51 height 19
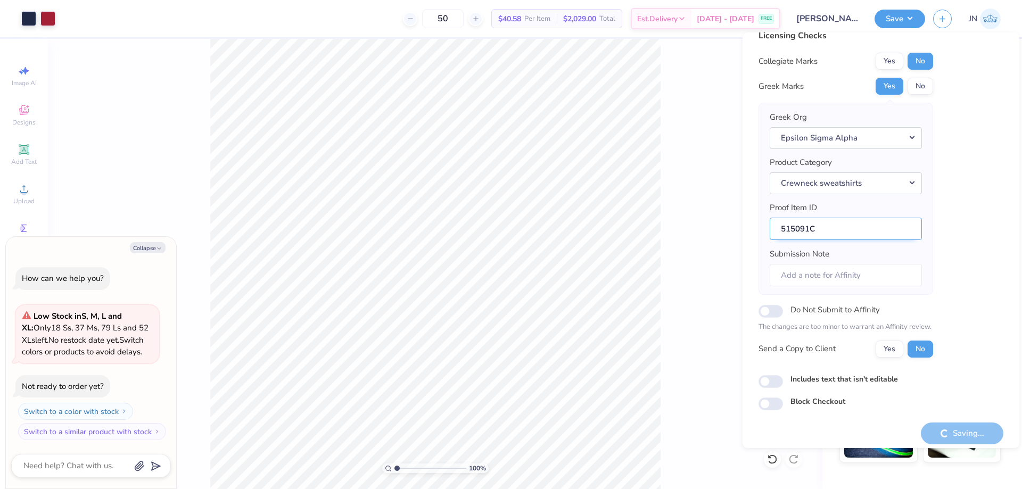
scroll to position [20, 0]
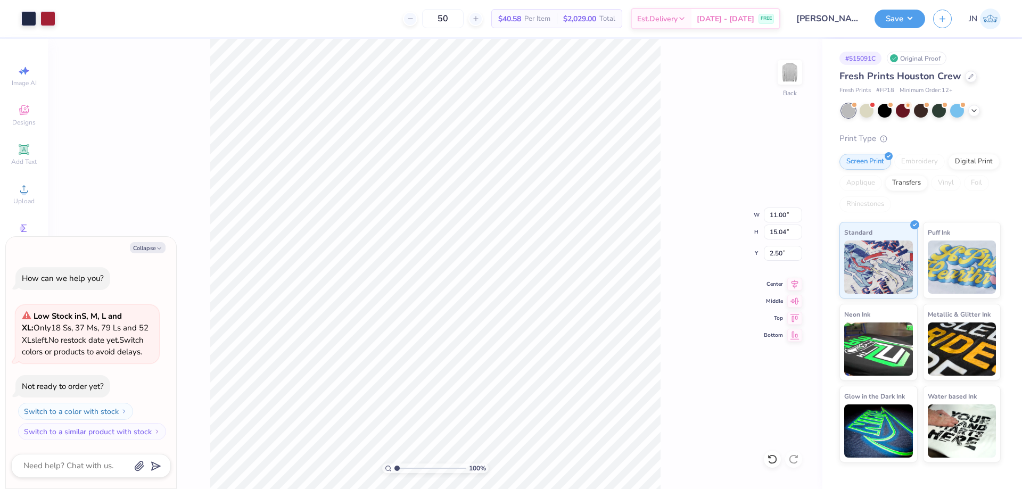
type textarea "x"
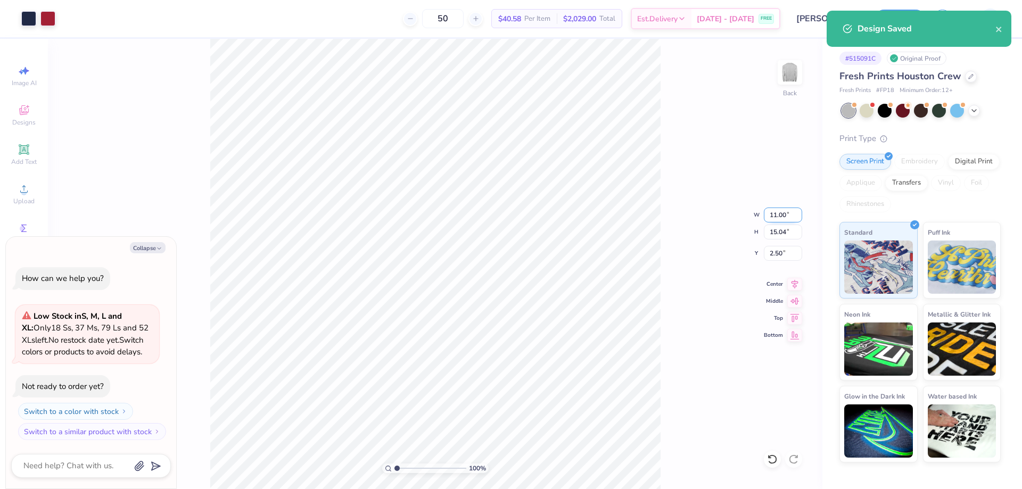
click at [769, 216] on input "11.00" at bounding box center [783, 215] width 38 height 15
type input "10"
type textarea "x"
type input "10.00"
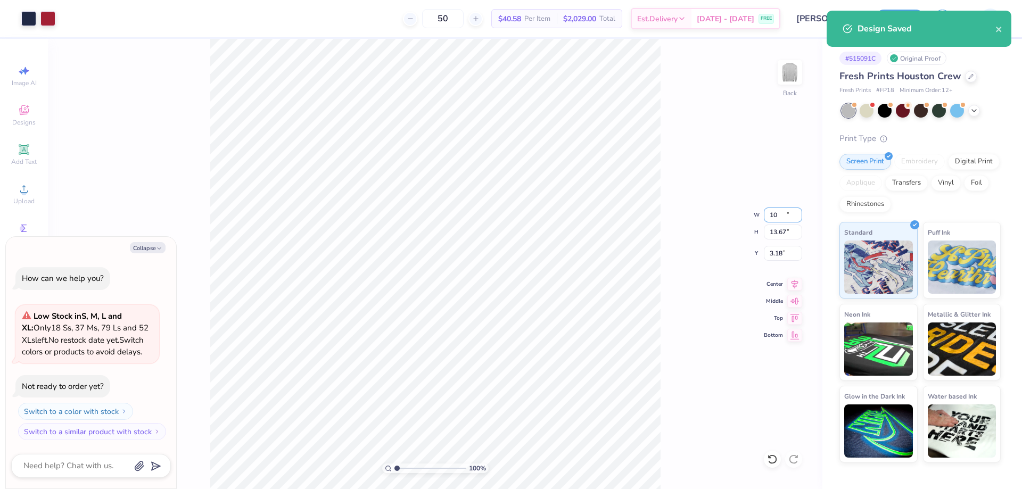
type input "13.67"
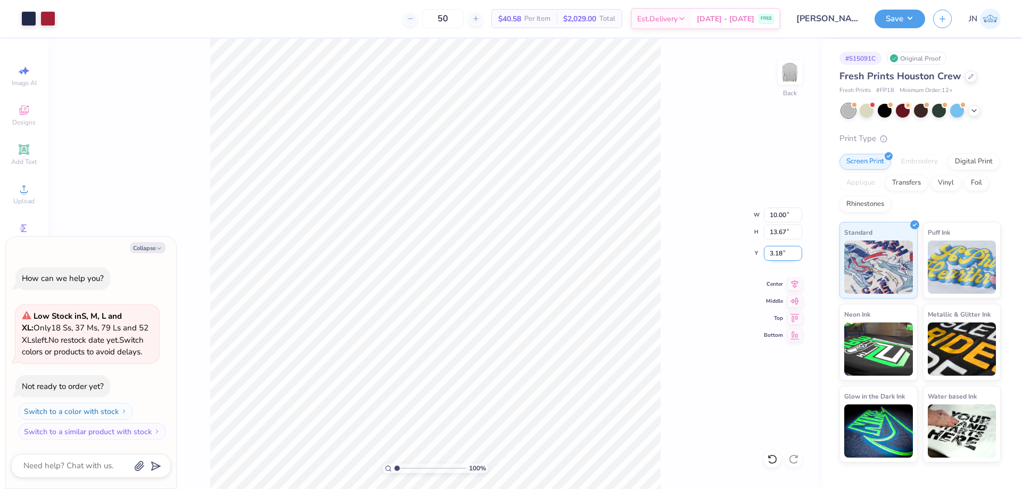
click at [774, 252] on input "3.18" at bounding box center [783, 253] width 38 height 15
type input "2.00"
type textarea "x"
click at [775, 209] on input "10.00" at bounding box center [783, 215] width 38 height 15
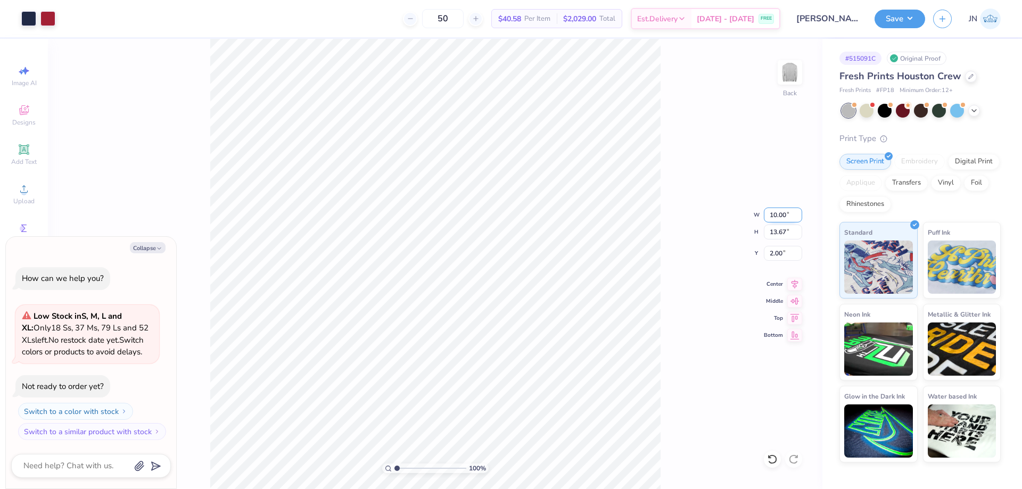
click at [775, 209] on input "10.00" at bounding box center [783, 215] width 38 height 15
click at [775, 234] on input "13.67" at bounding box center [783, 232] width 38 height 15
type input "2"
type input "14"
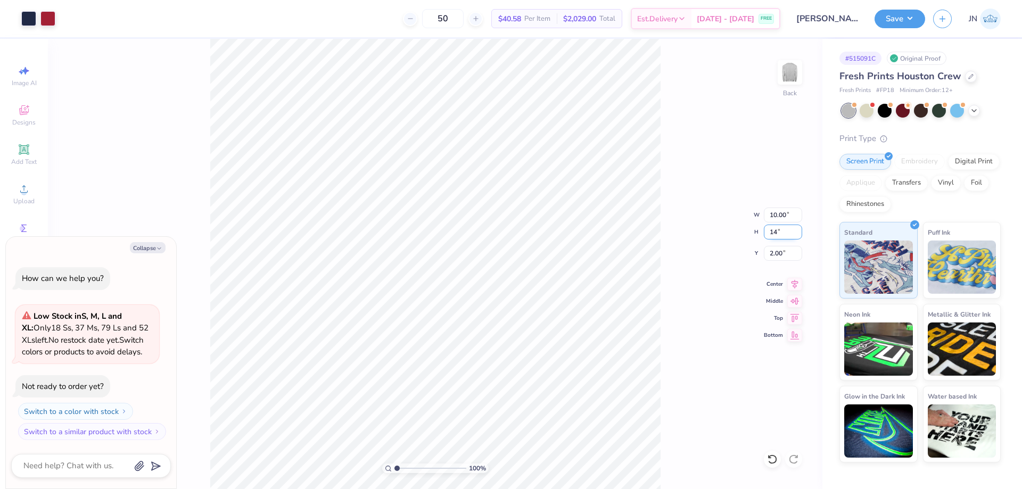
type textarea "x"
type input "10.24"
type input "14.00"
click at [770, 255] on input "1.84" at bounding box center [783, 253] width 38 height 15
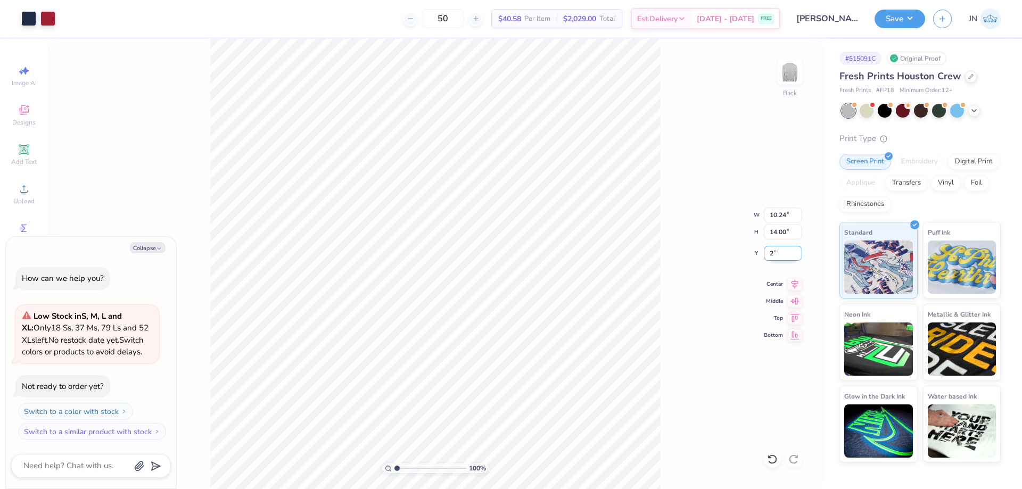
type input "2"
type textarea "x"
type input "2.00"
click at [897, 24] on button "Save" at bounding box center [899, 17] width 51 height 19
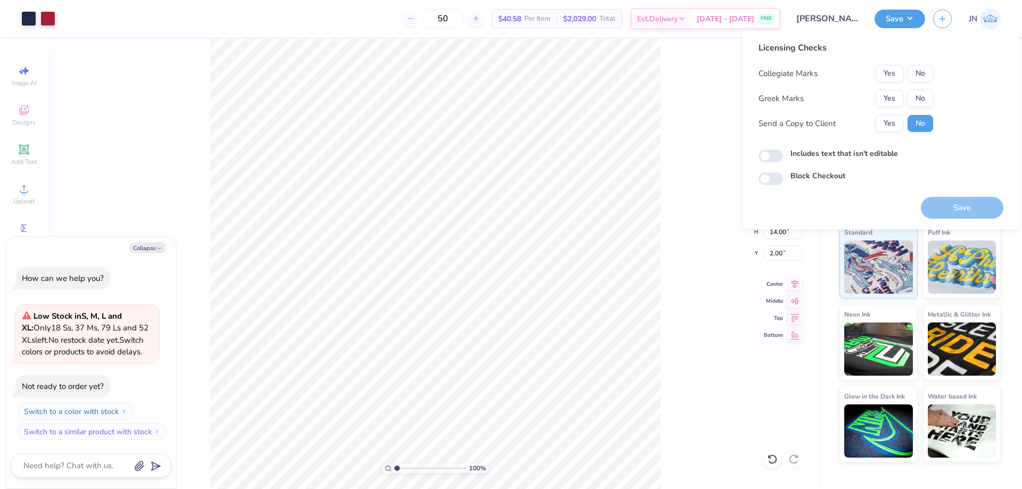
click at [892, 89] on div "Collegiate Marks Yes No Greek Marks Yes No Send a Copy to Client Yes No" at bounding box center [845, 98] width 175 height 67
click at [914, 74] on button "No" at bounding box center [920, 73] width 26 height 17
click at [895, 98] on button "Yes" at bounding box center [889, 98] width 28 height 17
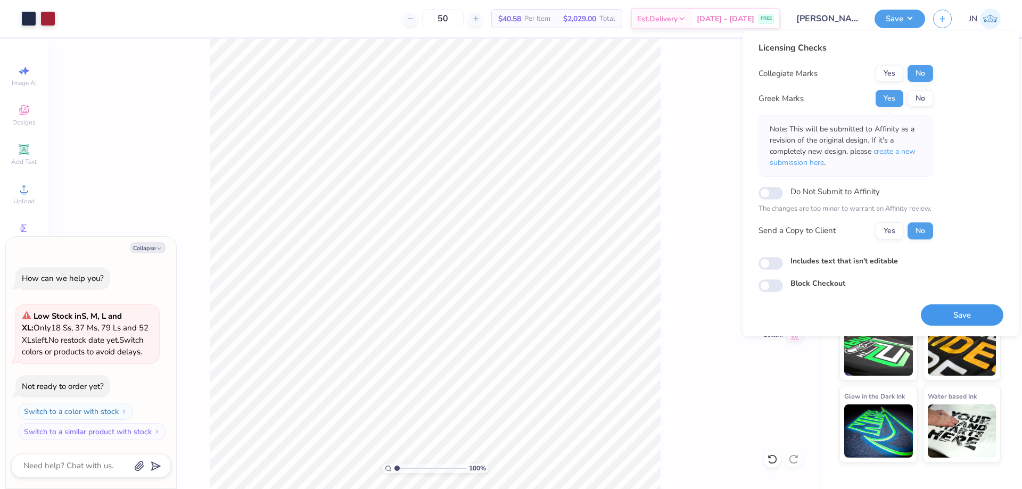
click at [940, 320] on button "Save" at bounding box center [962, 315] width 82 height 22
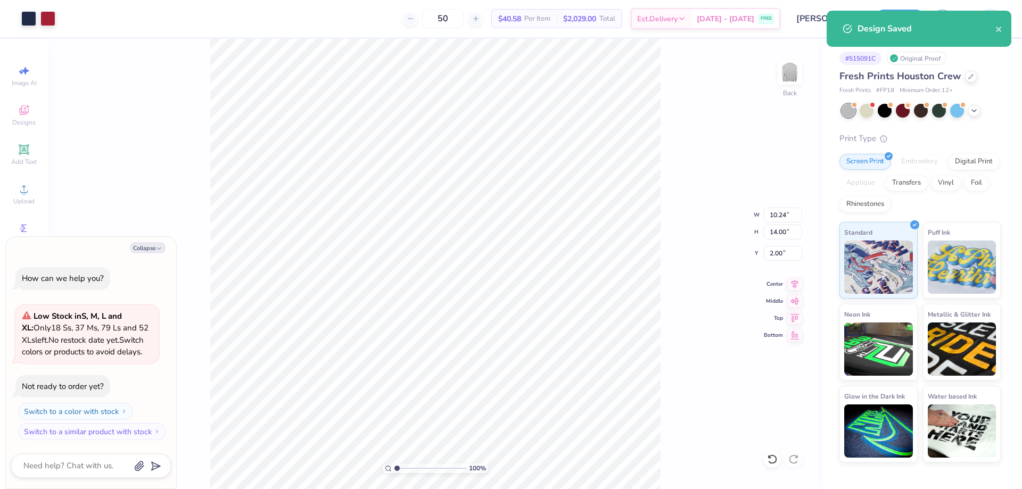
click at [900, 19] on div "Design Saved" at bounding box center [918, 29] width 185 height 36
click at [894, 8] on div "Save JN" at bounding box center [947, 18] width 147 height 37
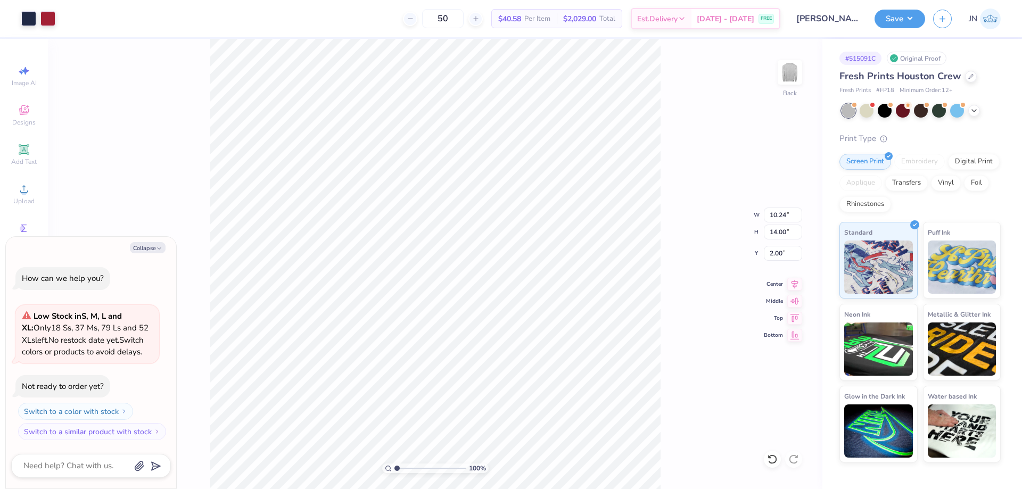
click at [897, 20] on div "Design Saved" at bounding box center [918, 33] width 189 height 48
drag, startPoint x: 904, startPoint y: 14, endPoint x: 906, endPoint y: 19, distance: 5.6
click at [905, 14] on button "Save" at bounding box center [899, 17] width 51 height 19
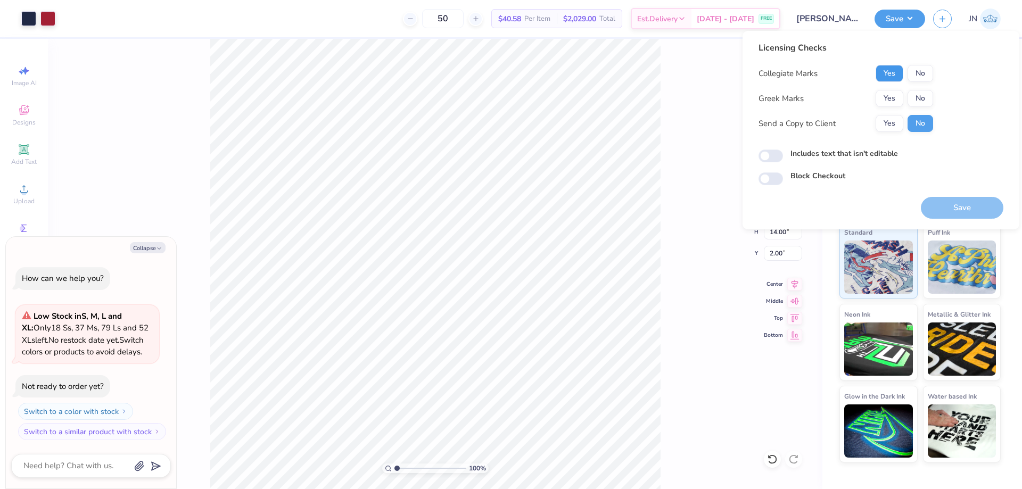
click at [898, 70] on button "Yes" at bounding box center [889, 73] width 28 height 17
click at [899, 92] on button "Yes" at bounding box center [889, 98] width 28 height 17
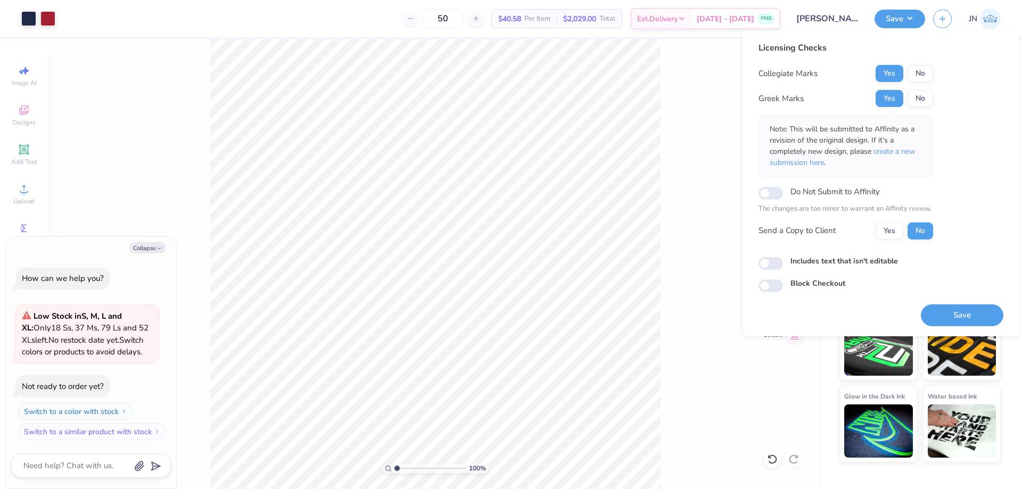
type textarea "x"
click at [949, 306] on button "Save" at bounding box center [962, 315] width 82 height 22
click at [944, 323] on div "Saving..." at bounding box center [962, 315] width 82 height 22
click at [774, 260] on input "Includes text that isn't editable" at bounding box center [770, 263] width 24 height 13
checkbox input "true"
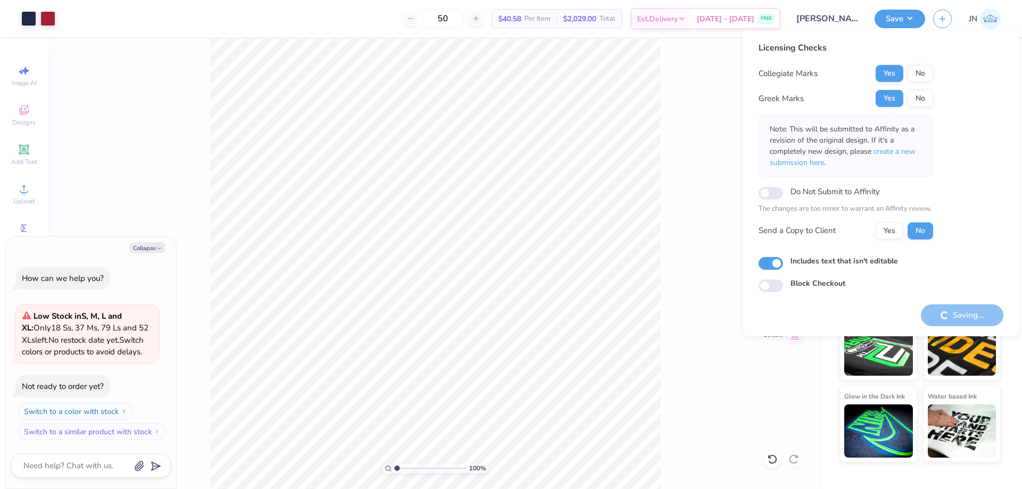
type textarea "x"
